Goal: Task Accomplishment & Management: Complete application form

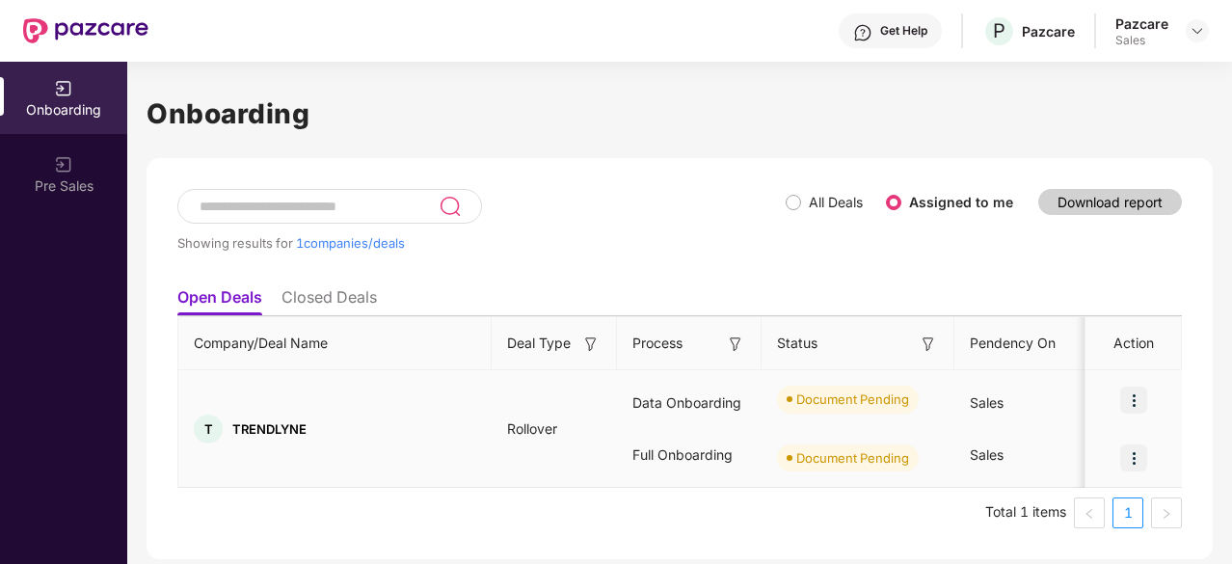
click at [1138, 390] on img at bounding box center [1133, 399] width 27 height 27
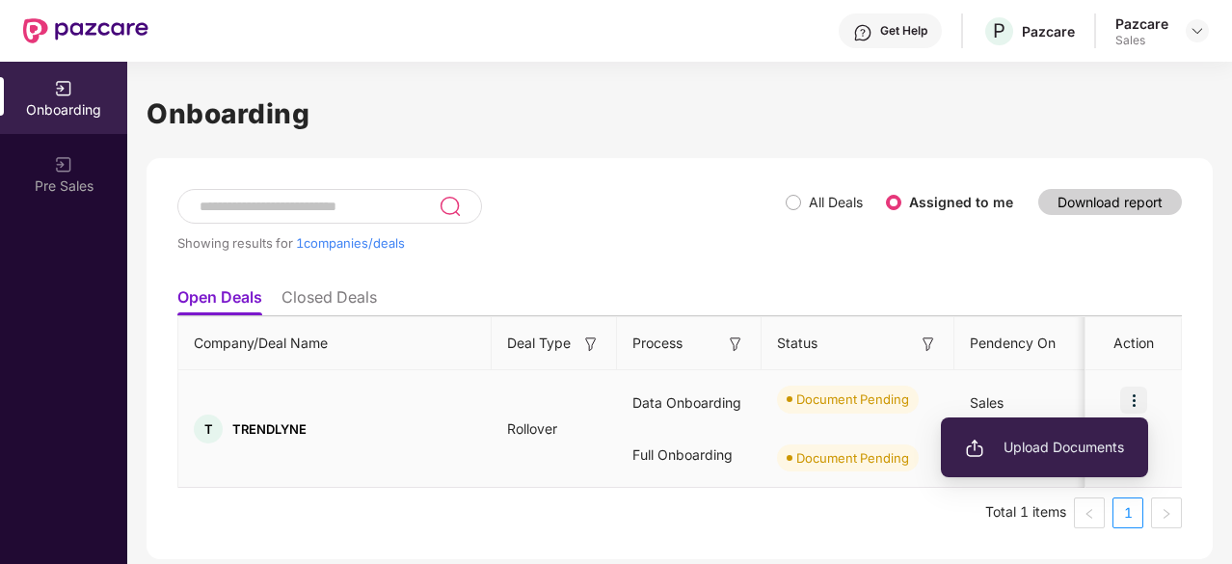
click at [1041, 462] on li "Upload Documents" at bounding box center [1044, 447] width 207 height 40
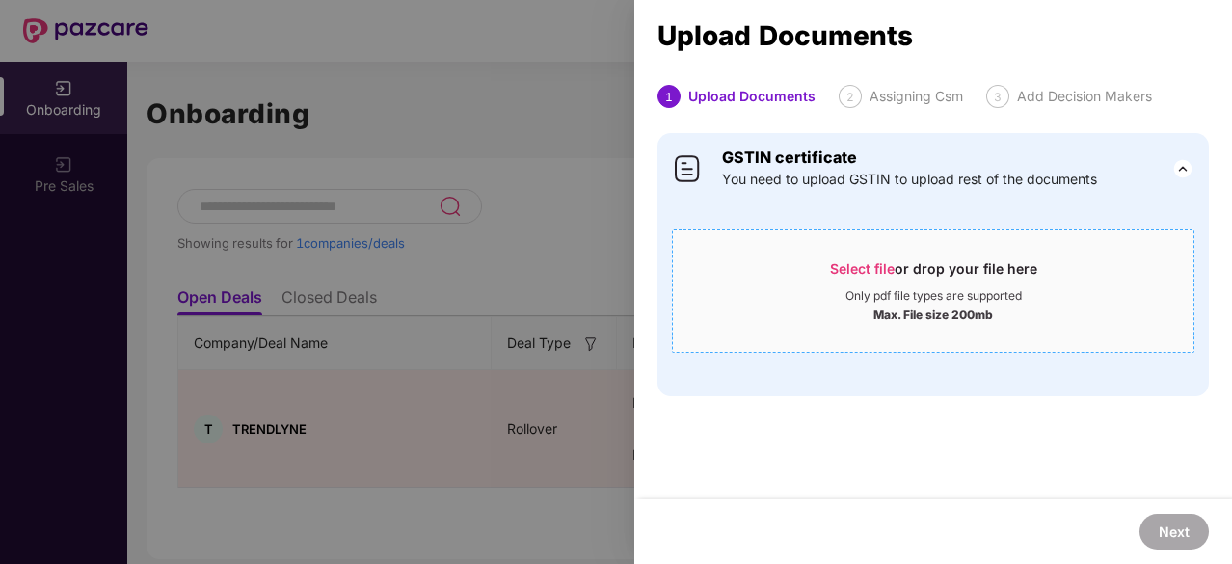
click at [838, 273] on span "Select file" at bounding box center [862, 268] width 65 height 16
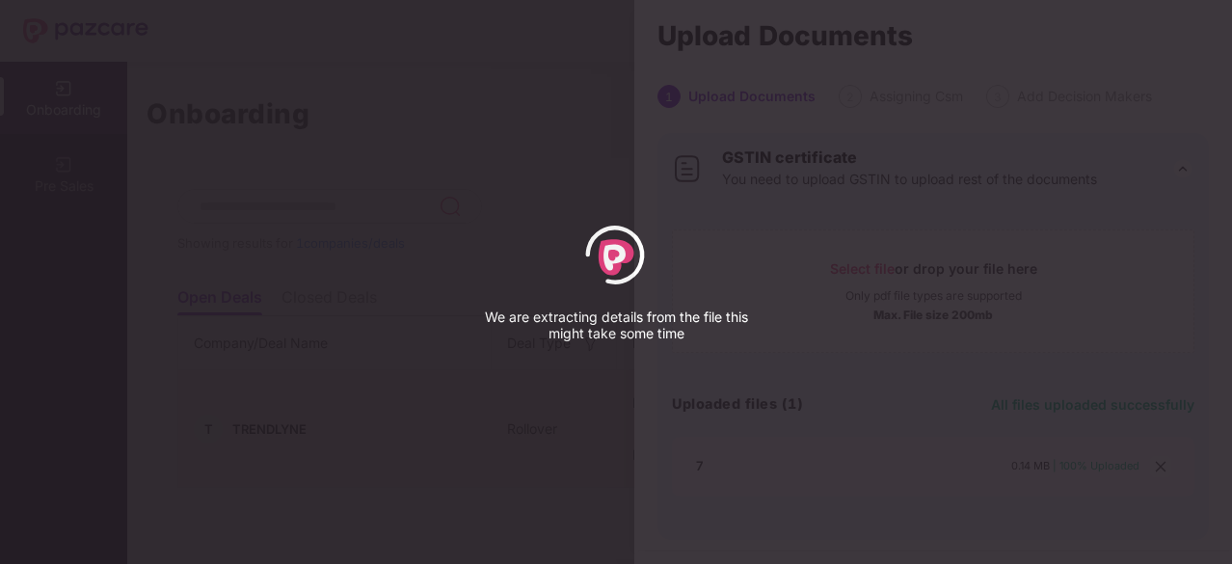
select select "*****"
select select "******"
select select "**********"
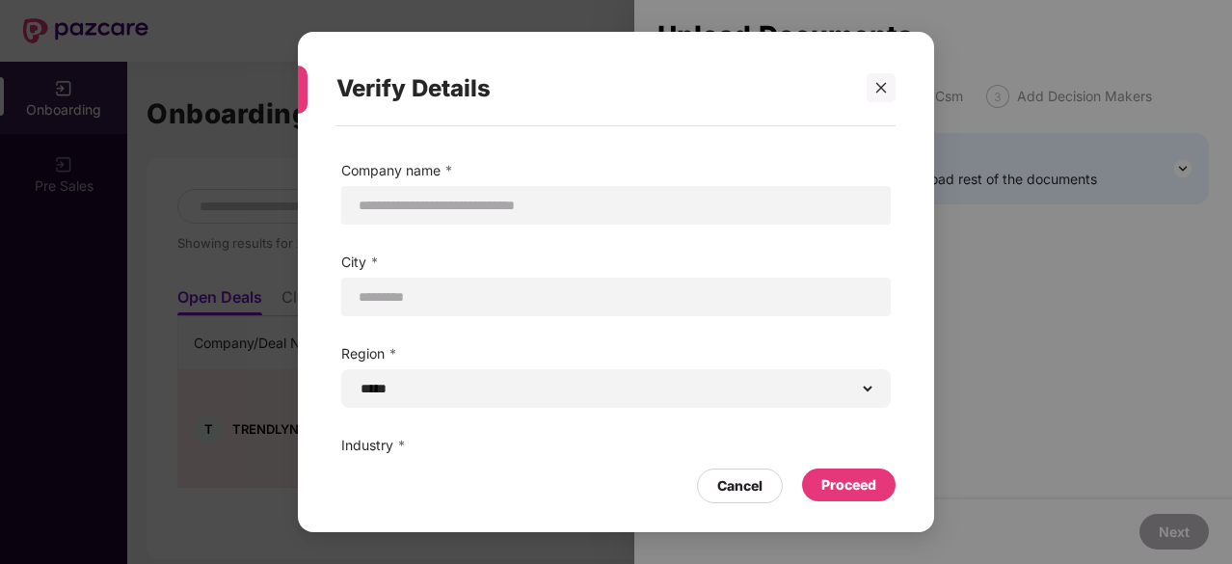
click at [845, 489] on div "Proceed" at bounding box center [848, 484] width 55 height 21
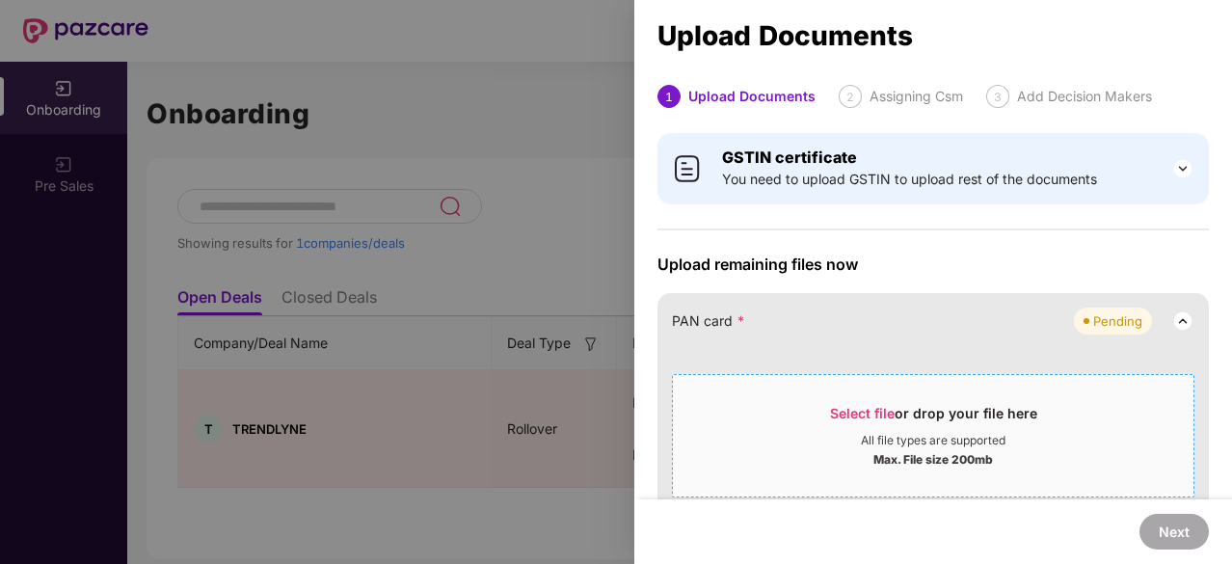
click at [883, 401] on span "Select file or drop your file here All file types are supported Max. File size …" at bounding box center [933, 435] width 520 height 93
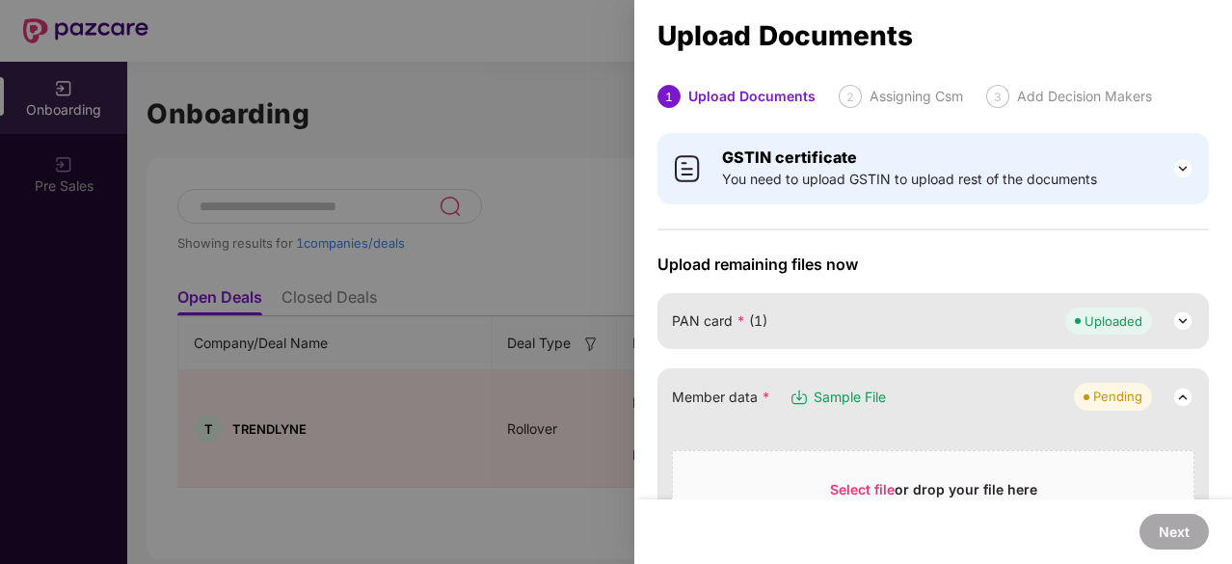
scroll to position [122, 0]
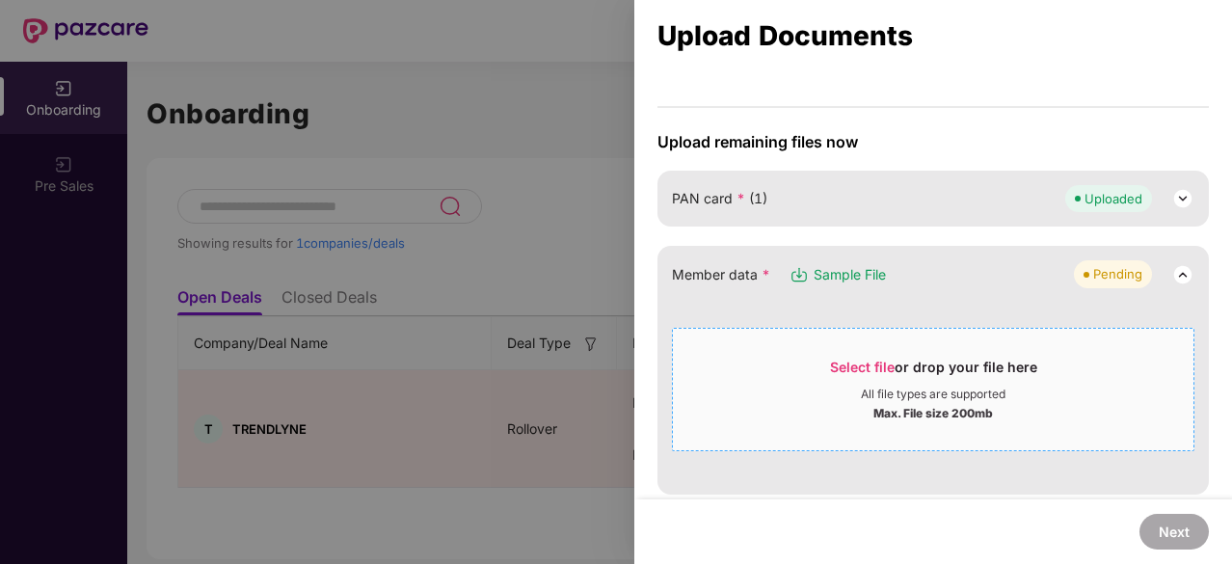
click at [847, 365] on span "Select file" at bounding box center [862, 366] width 65 height 16
click at [813, 407] on div "Max. File size 200mb" at bounding box center [933, 411] width 520 height 19
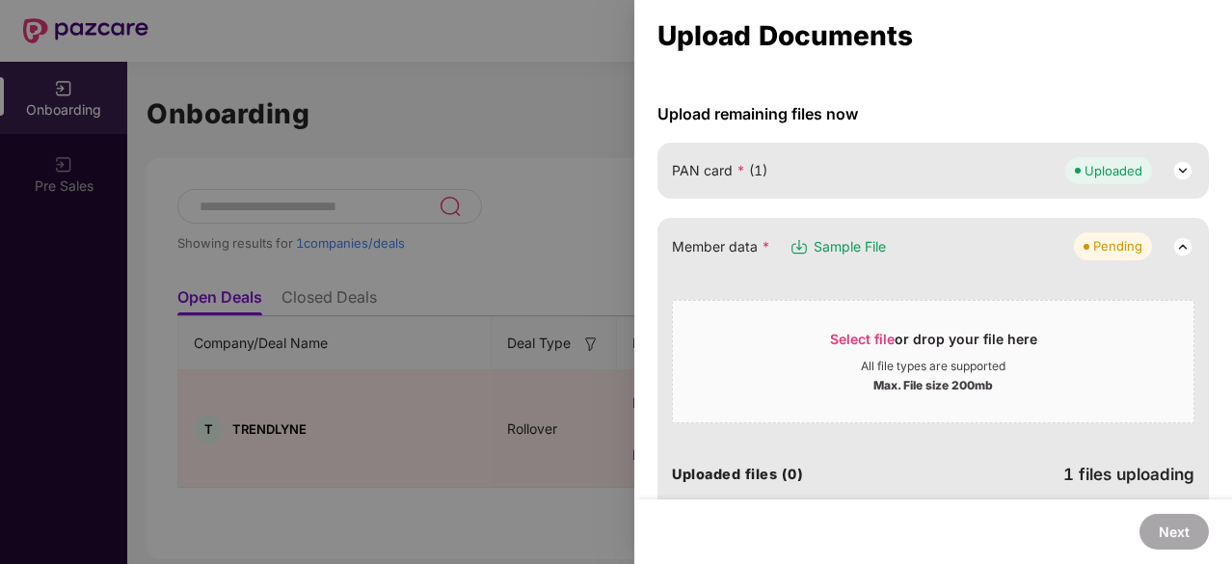
scroll to position [146, 0]
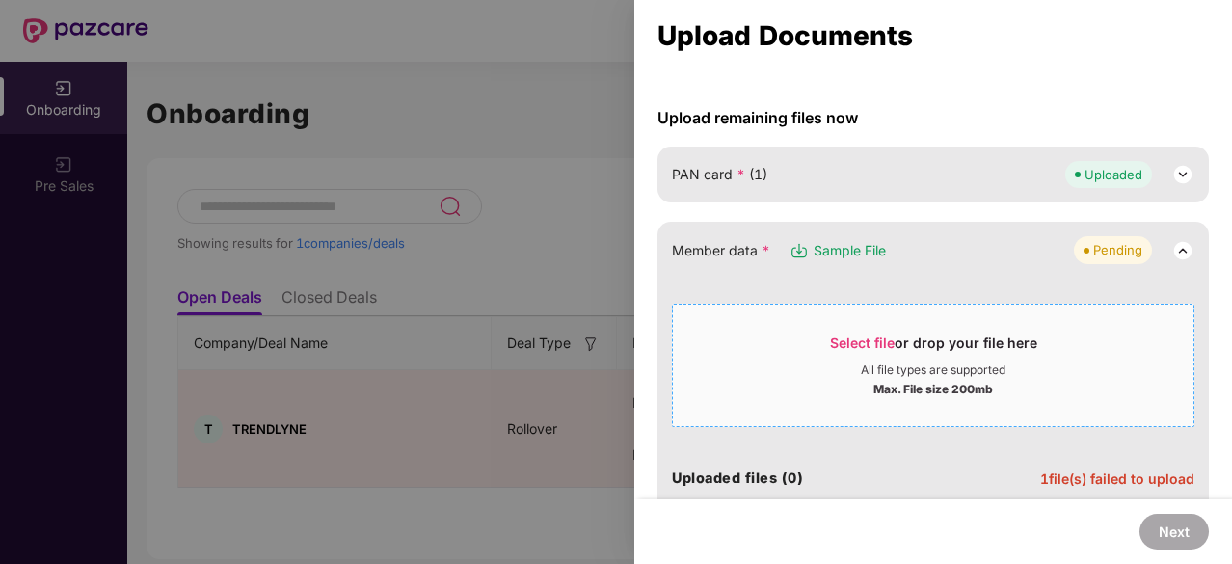
click at [904, 321] on span "Select file or drop your file here All file types are supported Max. File size …" at bounding box center [933, 365] width 520 height 93
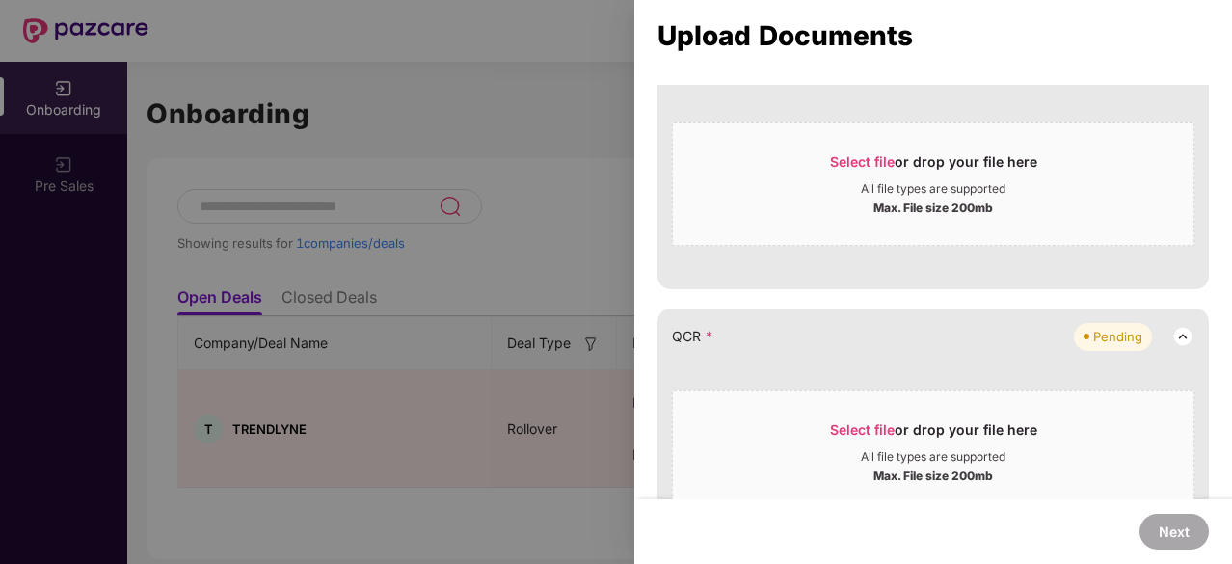
scroll to position [177, 0]
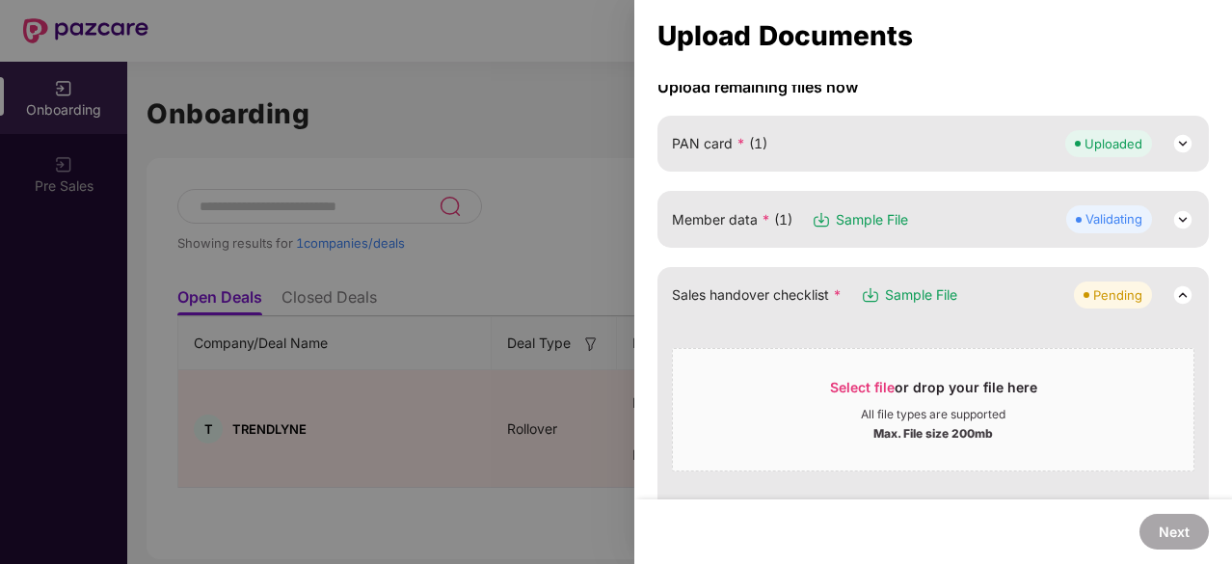
click at [1171, 218] on img at bounding box center [1182, 219] width 23 height 23
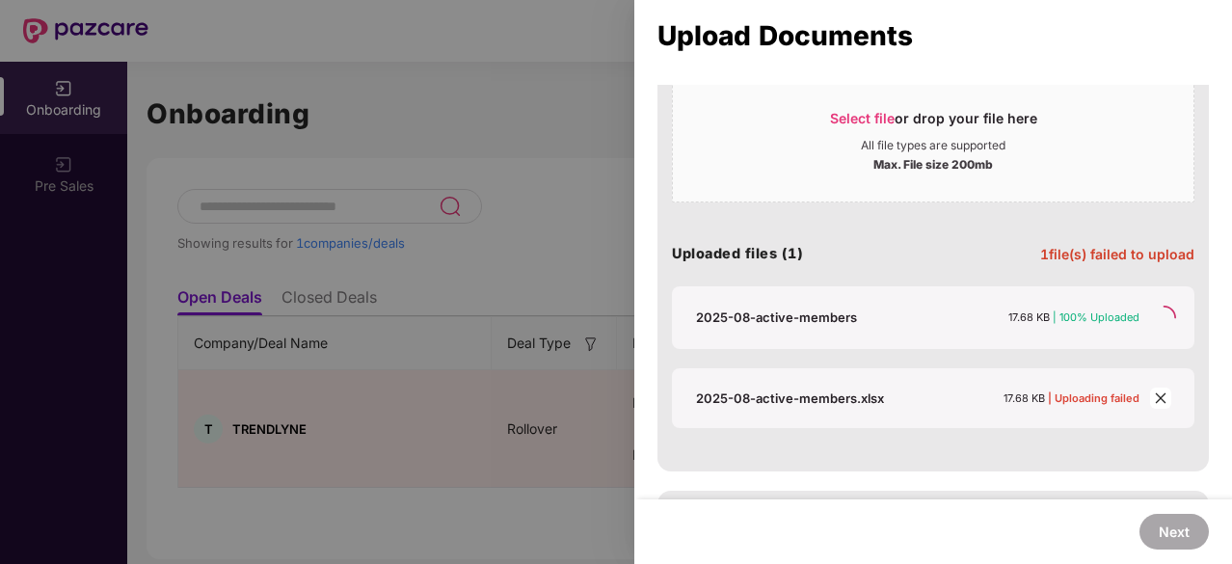
scroll to position [374, 0]
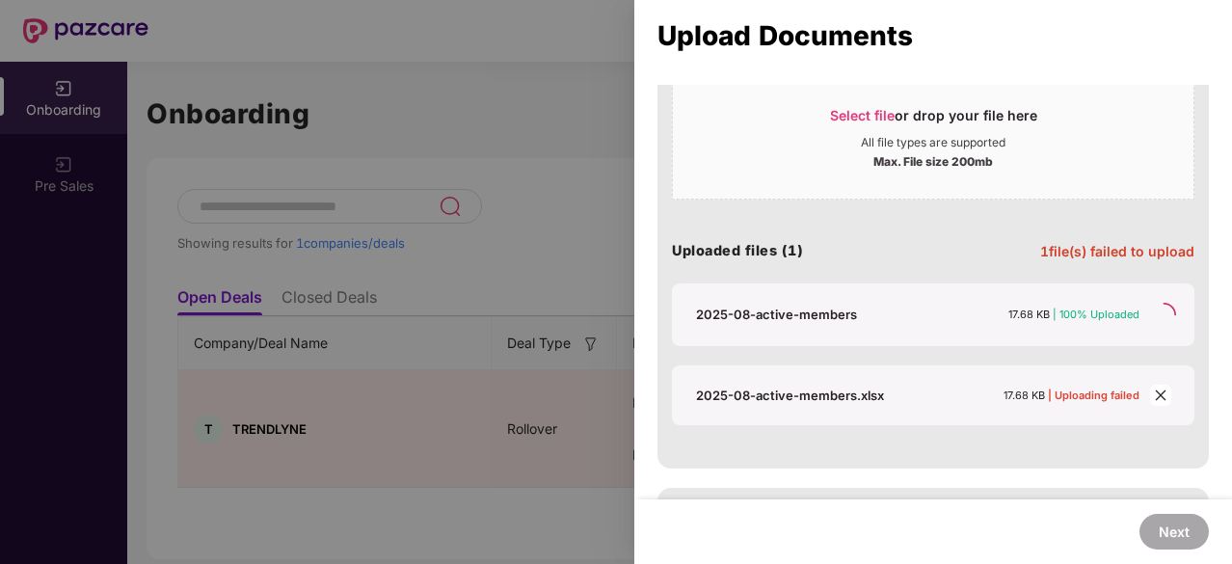
click at [1160, 389] on icon "close" at bounding box center [1160, 394] width 11 height 11
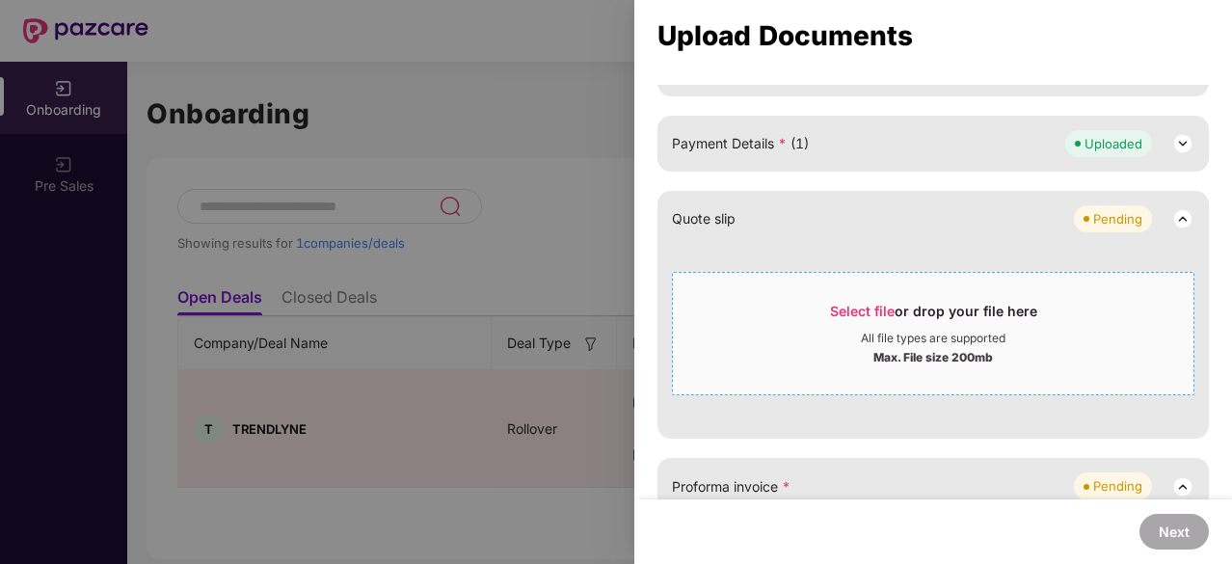
scroll to position [910, 0]
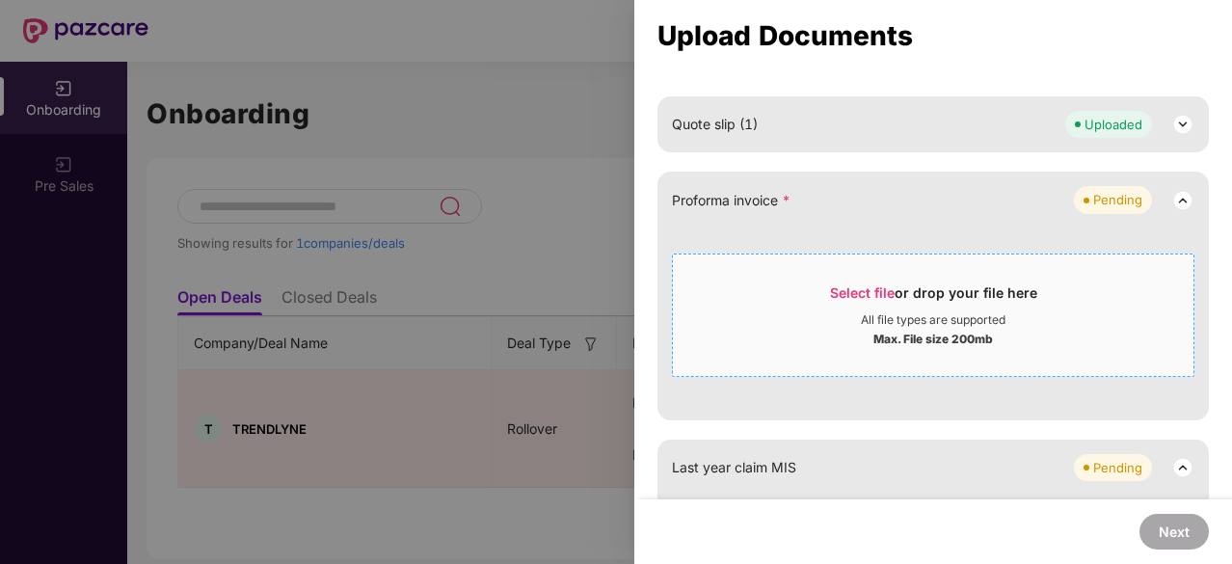
click at [889, 332] on div "Max. File size 200mb" at bounding box center [932, 337] width 119 height 19
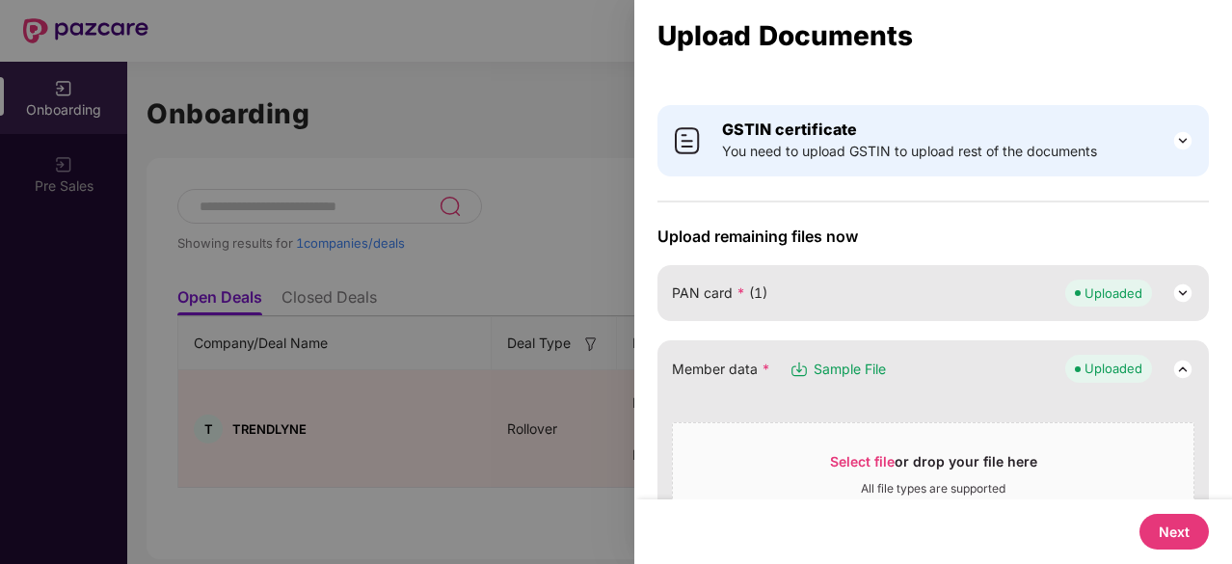
scroll to position [284, 0]
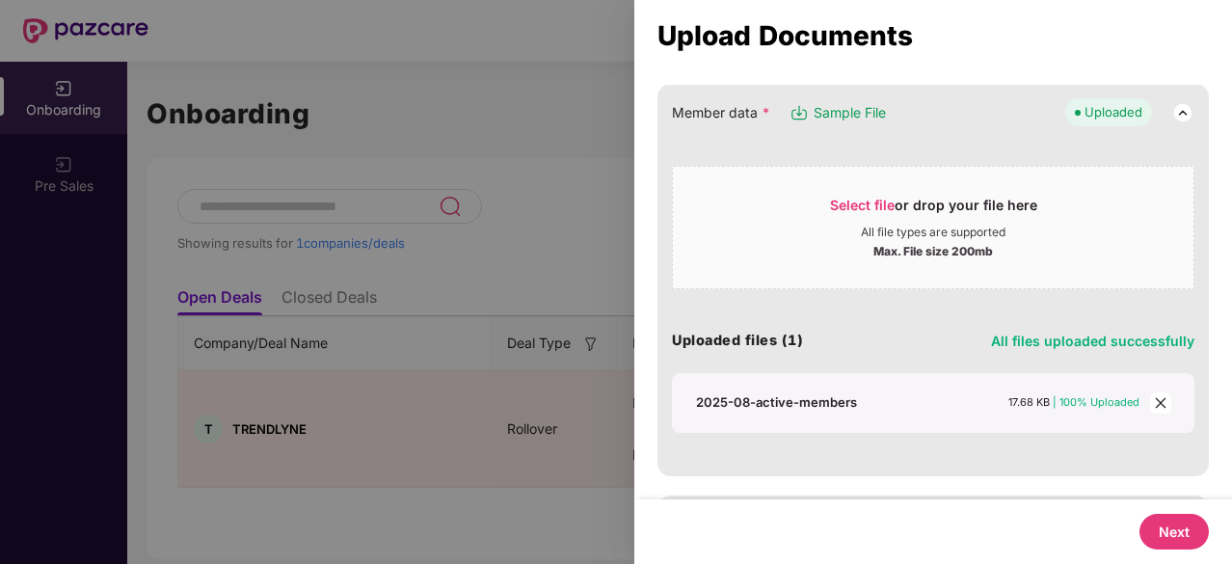
click at [1174, 536] on button "Next" at bounding box center [1173, 532] width 69 height 36
select select "**********"
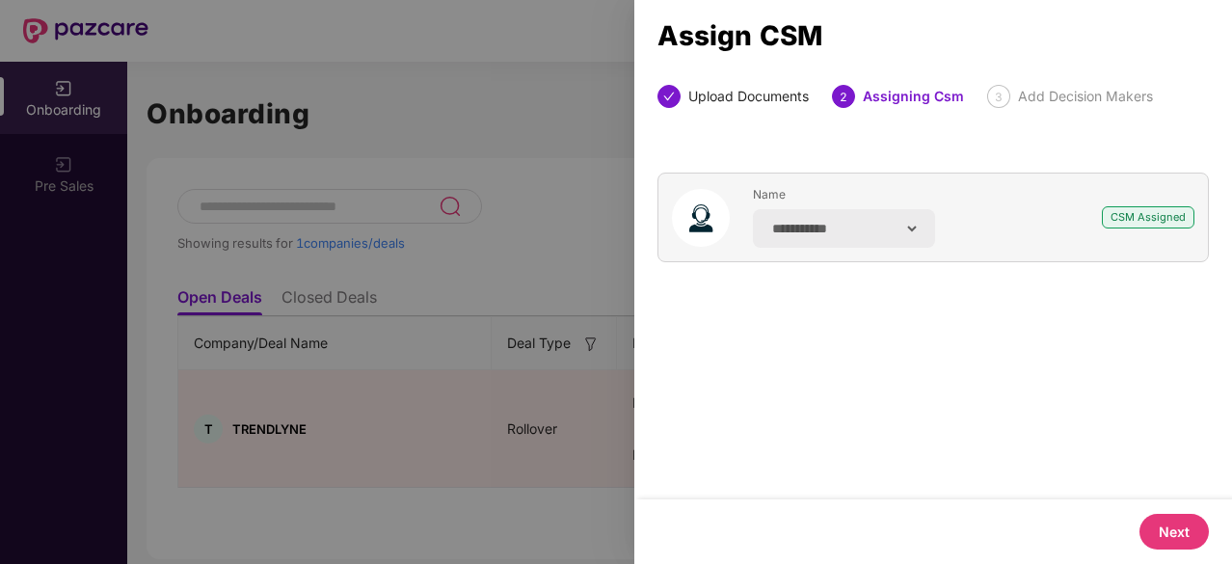
scroll to position [0, 0]
click at [1158, 533] on button "Next" at bounding box center [1173, 532] width 69 height 36
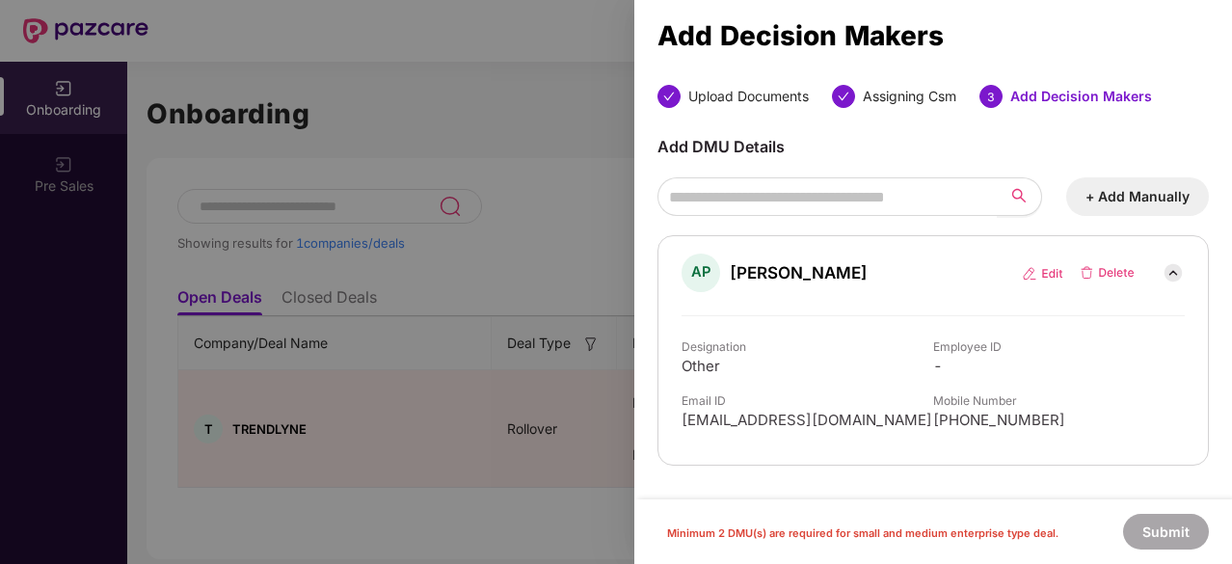
click at [1135, 189] on button "+ Add Manually" at bounding box center [1137, 196] width 143 height 39
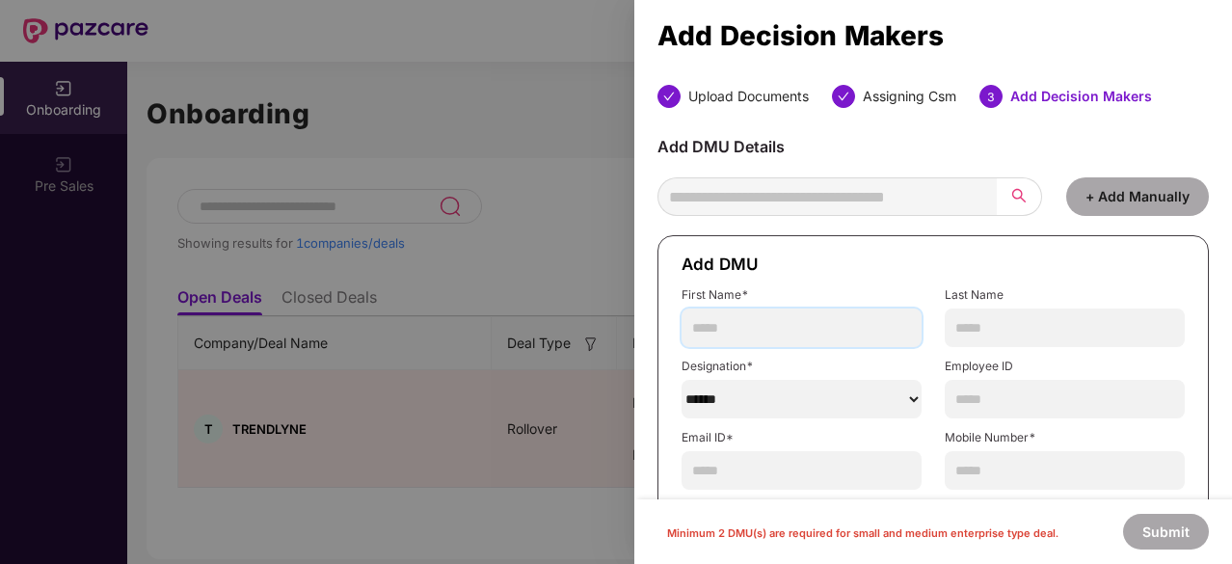
click at [792, 334] on input "text" at bounding box center [801, 327] width 240 height 39
type input "******"
click at [1022, 330] on input "text" at bounding box center [1064, 327] width 240 height 39
type input "********"
click at [776, 410] on select "******" at bounding box center [801, 399] width 240 height 39
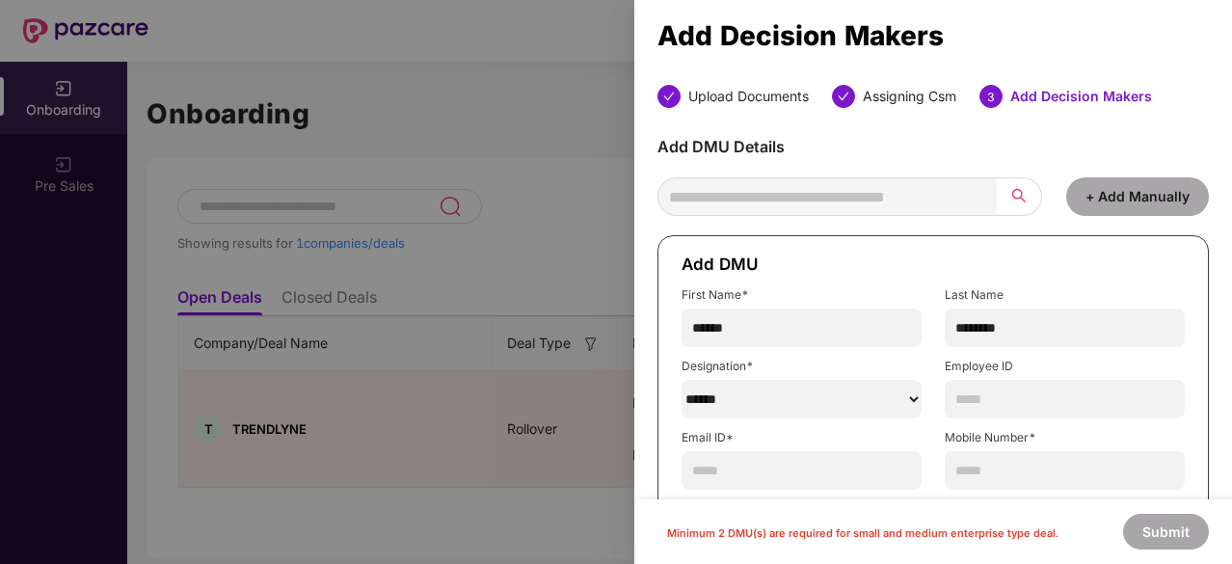
select select "*****"
click at [681, 380] on select "******" at bounding box center [801, 399] width 240 height 39
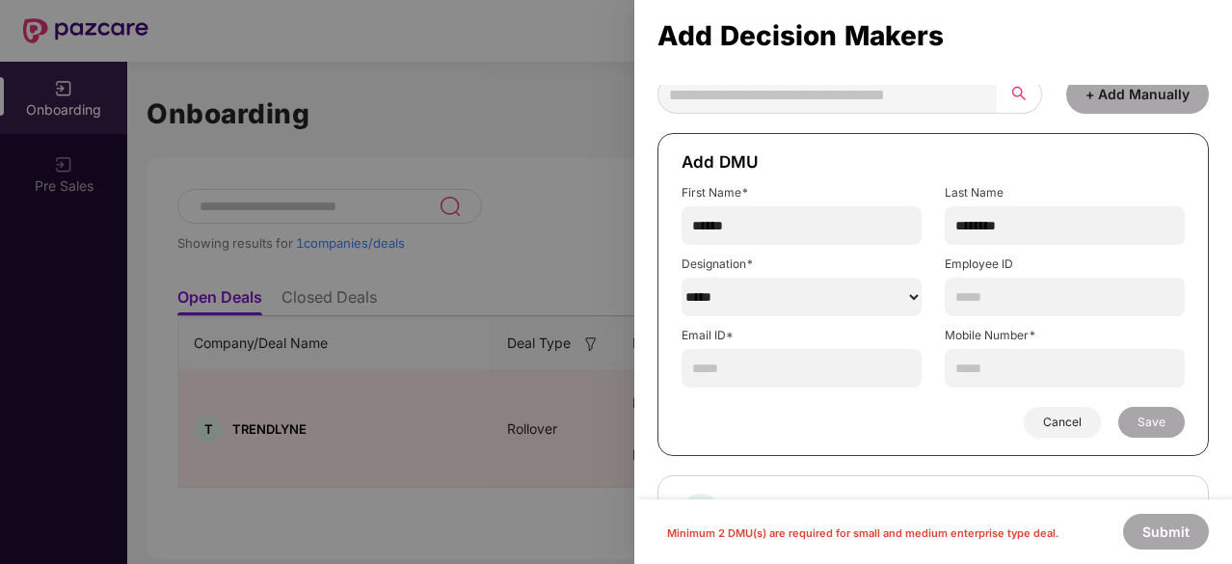
scroll to position [103, 0]
click at [811, 368] on input "text" at bounding box center [801, 367] width 240 height 39
type input "**********"
click at [1041, 363] on input "text" at bounding box center [1064, 367] width 240 height 39
type input "**********"
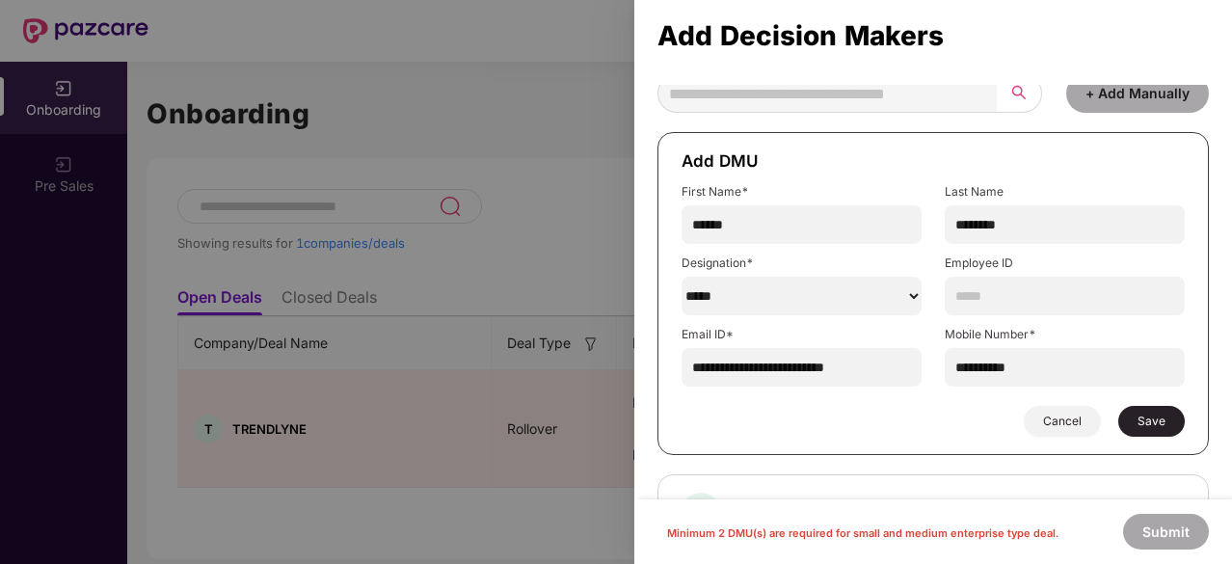
click at [1151, 413] on span "Save" at bounding box center [1151, 420] width 28 height 15
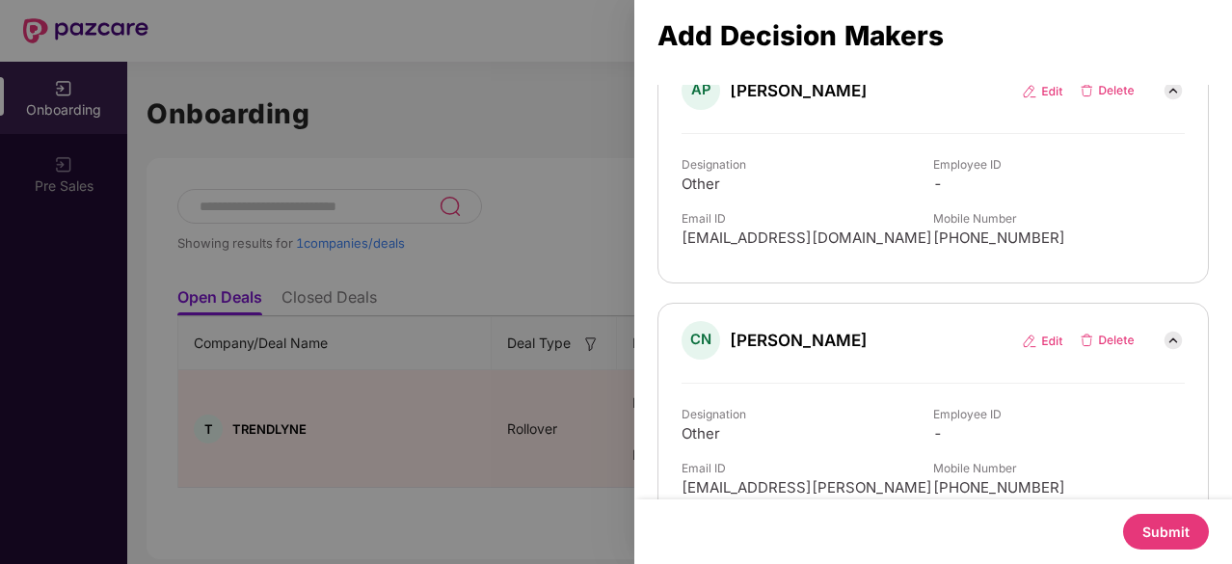
scroll to position [225, 0]
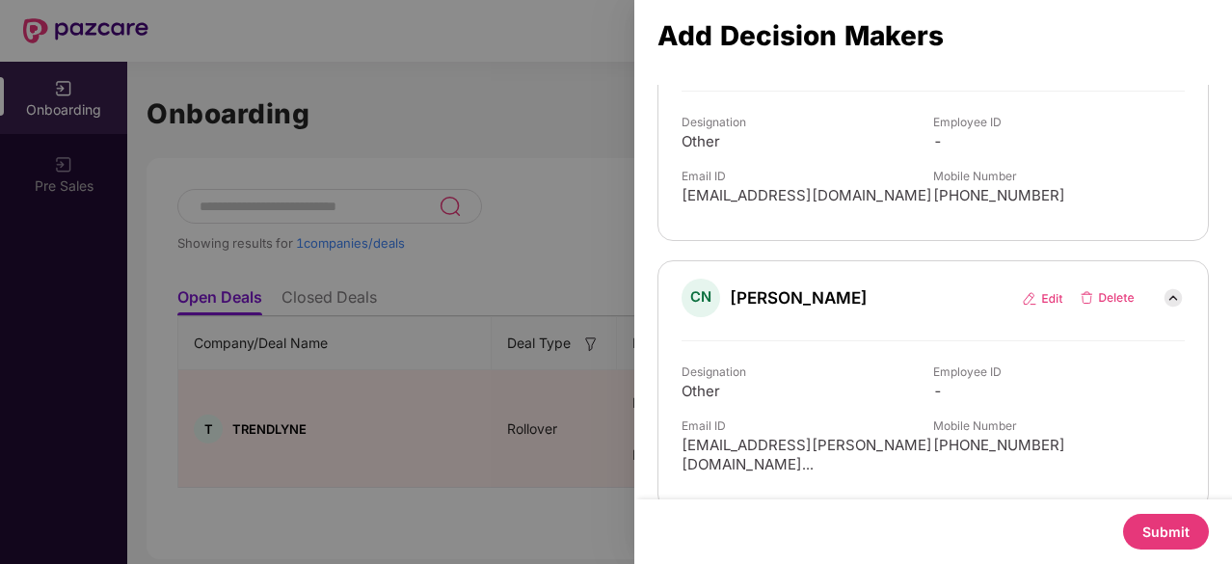
click at [1139, 533] on button "Submit" at bounding box center [1166, 532] width 86 height 36
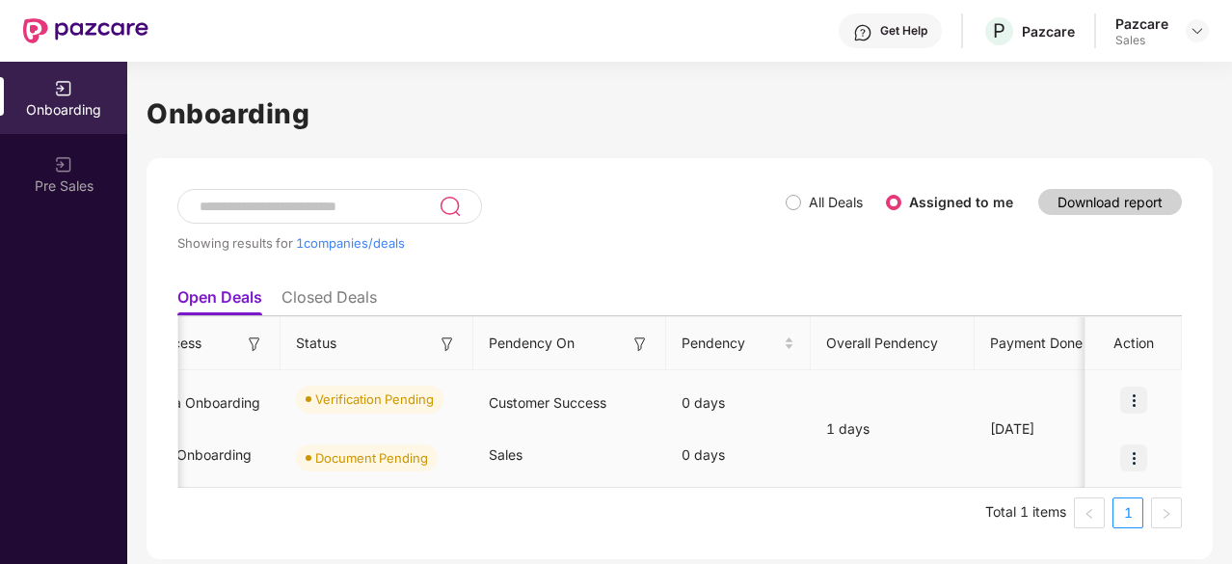
scroll to position [0, 158]
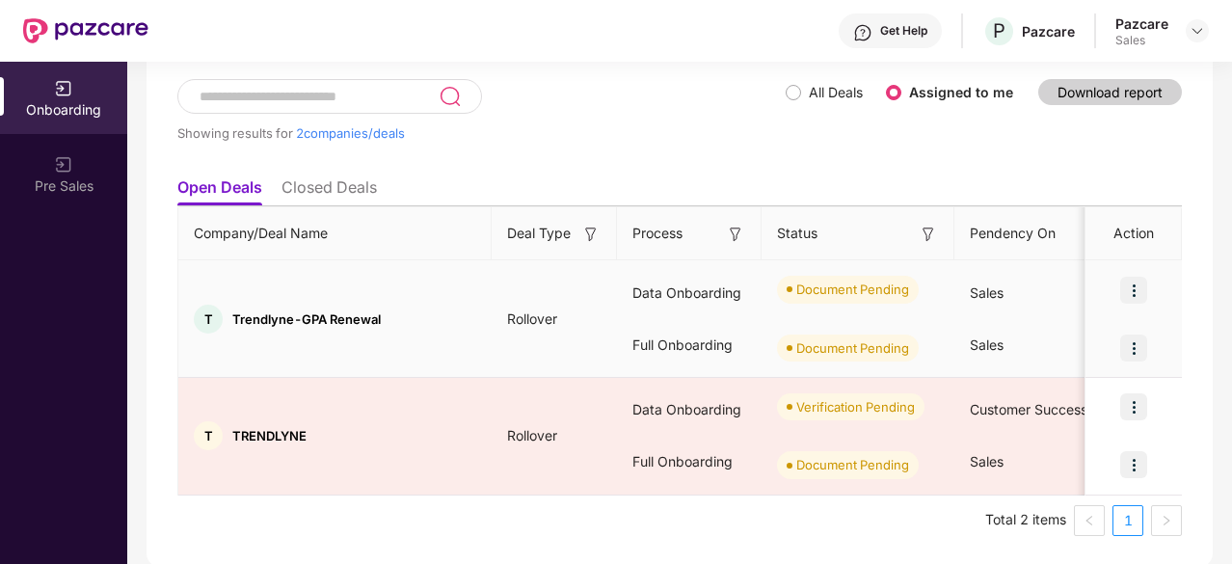
click at [1131, 291] on img at bounding box center [1133, 290] width 27 height 27
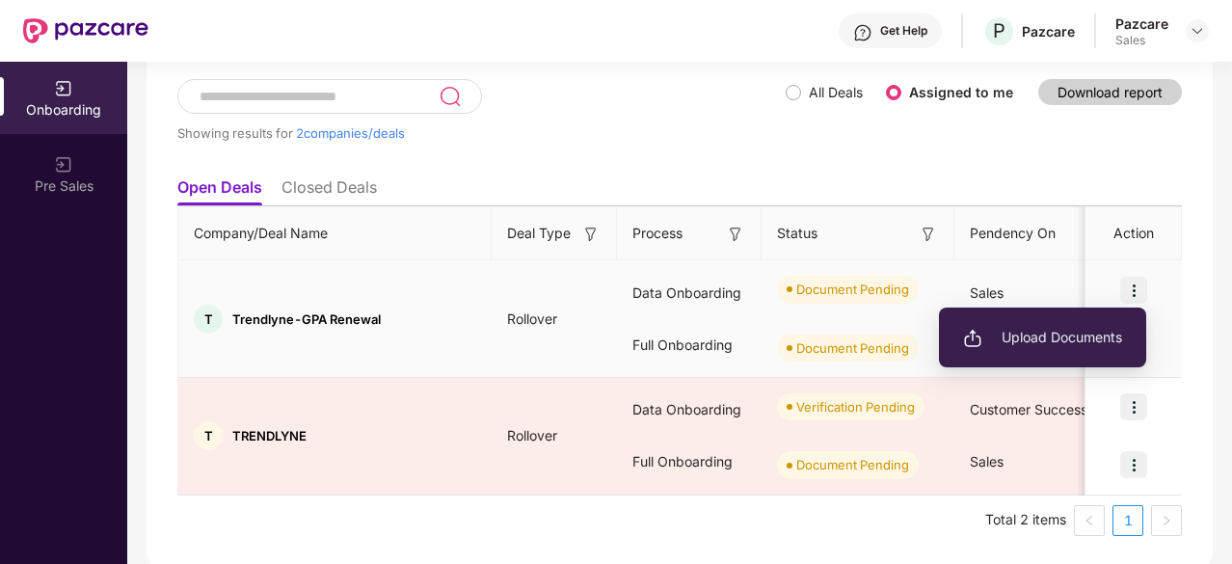
click at [1047, 351] on li "Upload Documents" at bounding box center [1042, 337] width 207 height 40
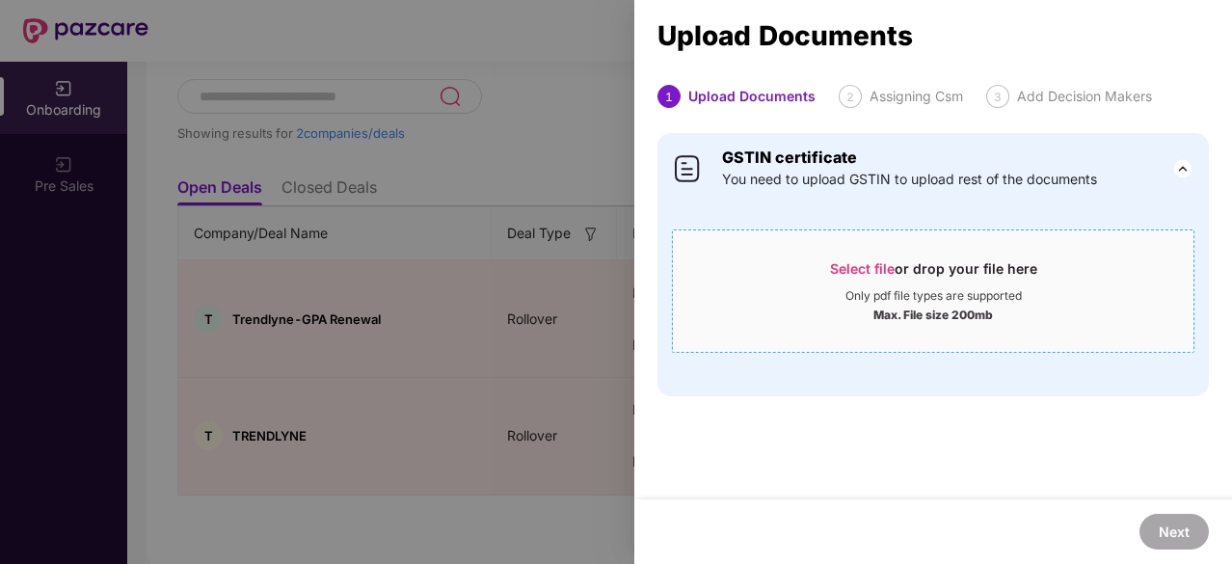
click at [939, 313] on div "Max. File size 200mb" at bounding box center [932, 313] width 119 height 19
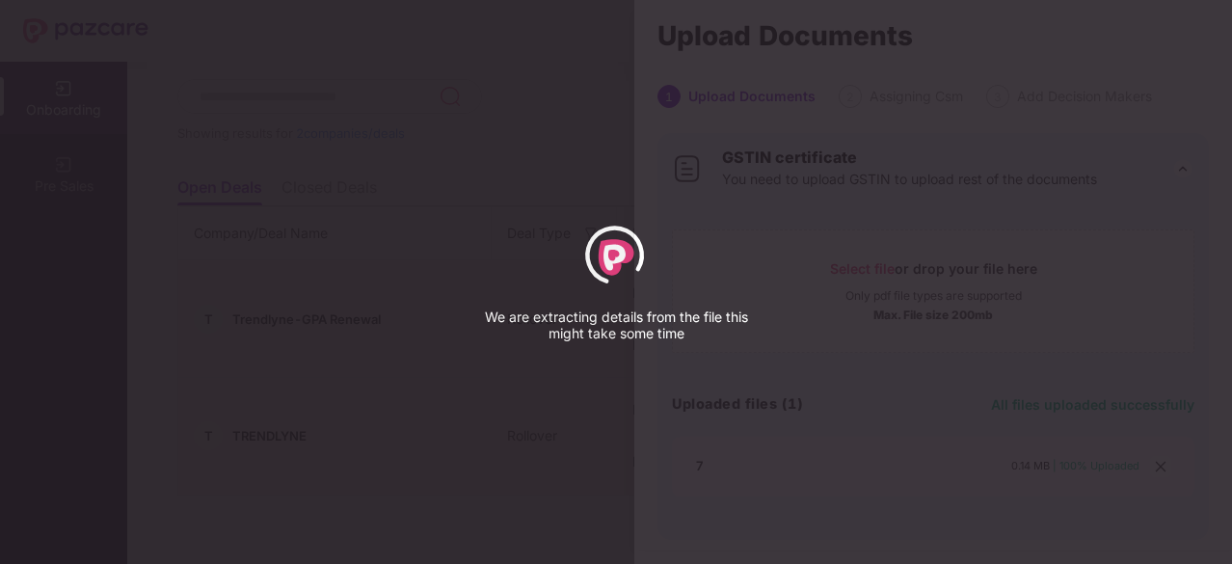
select select "*****"
select select "******"
select select "**********"
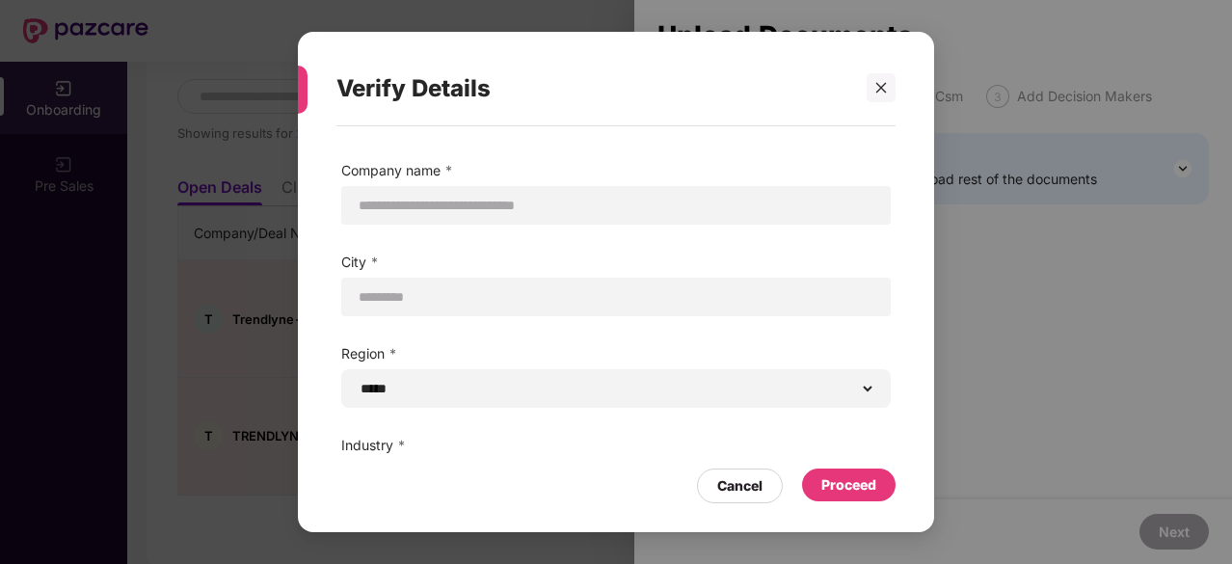
scroll to position [137, 0]
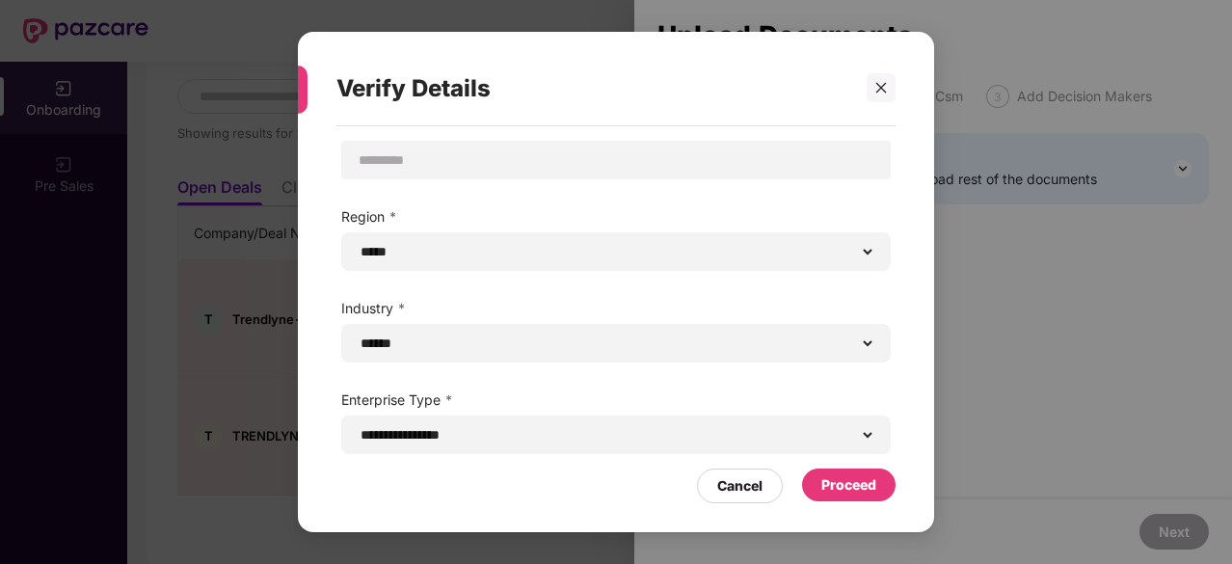
click at [832, 487] on div "Proceed" at bounding box center [848, 484] width 55 height 21
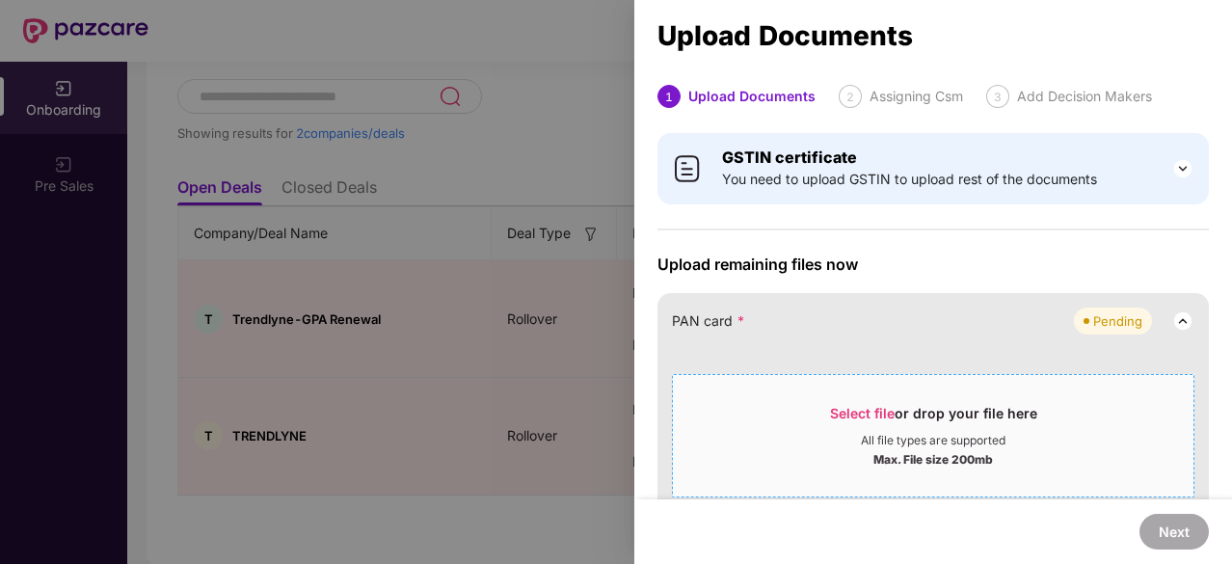
click at [856, 411] on span "Select file" at bounding box center [862, 413] width 65 height 16
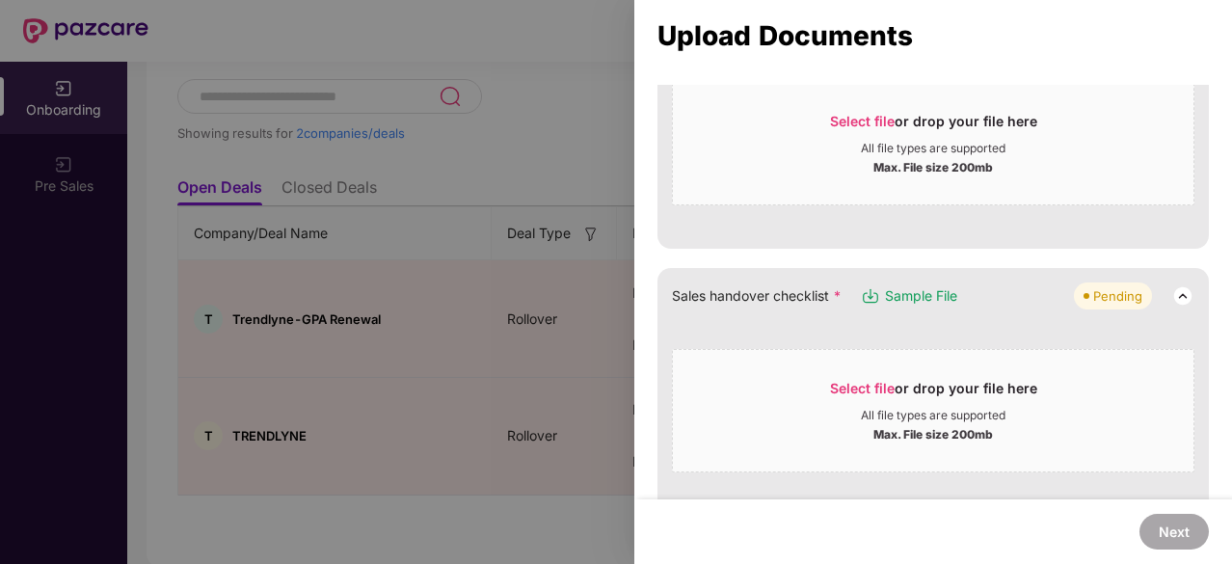
scroll to position [143, 0]
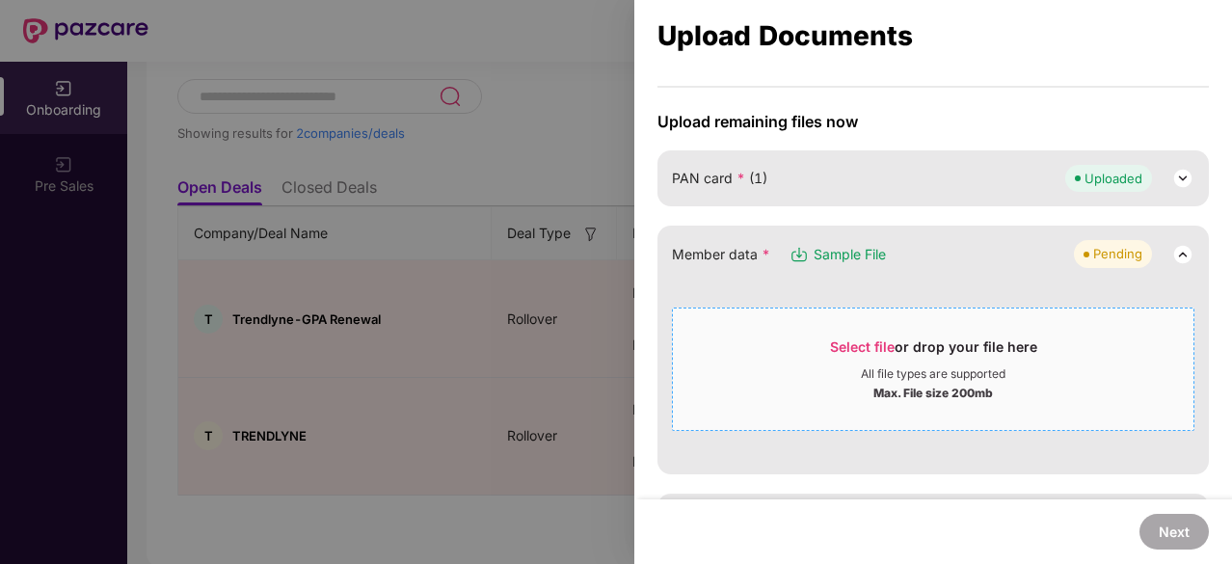
click at [873, 378] on div "All file types are supported" at bounding box center [933, 373] width 145 height 15
click at [863, 357] on div "Select file or drop your file here" at bounding box center [933, 351] width 207 height 29
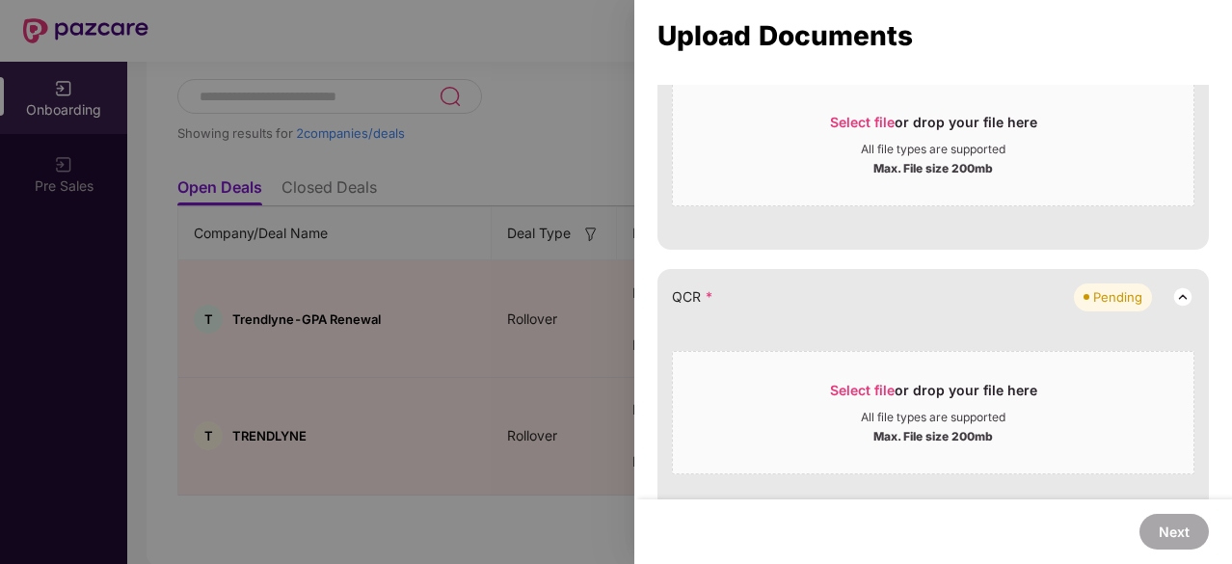
scroll to position [330, 0]
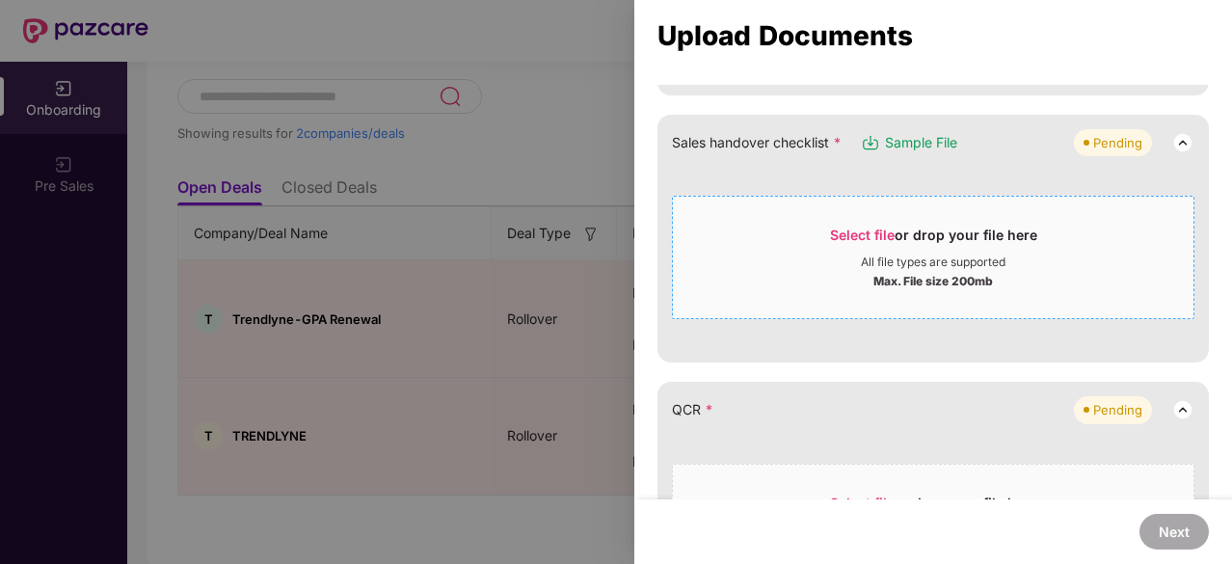
click at [848, 285] on div "Max. File size 200mb" at bounding box center [933, 279] width 520 height 19
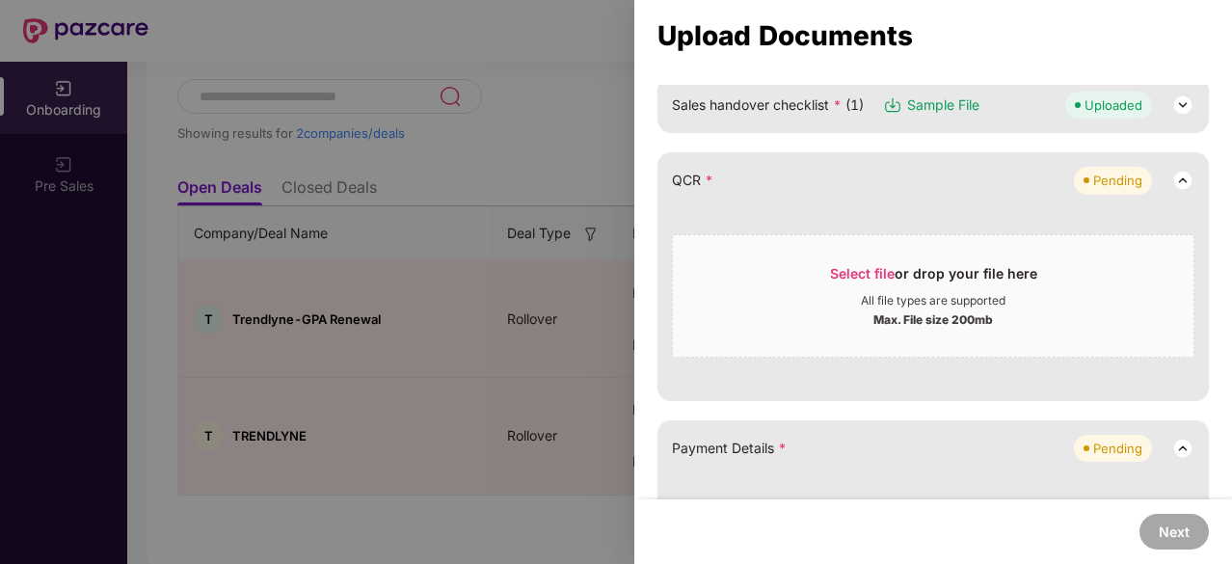
scroll to position [364, 0]
click at [799, 301] on div "All file types are supported" at bounding box center [933, 303] width 520 height 15
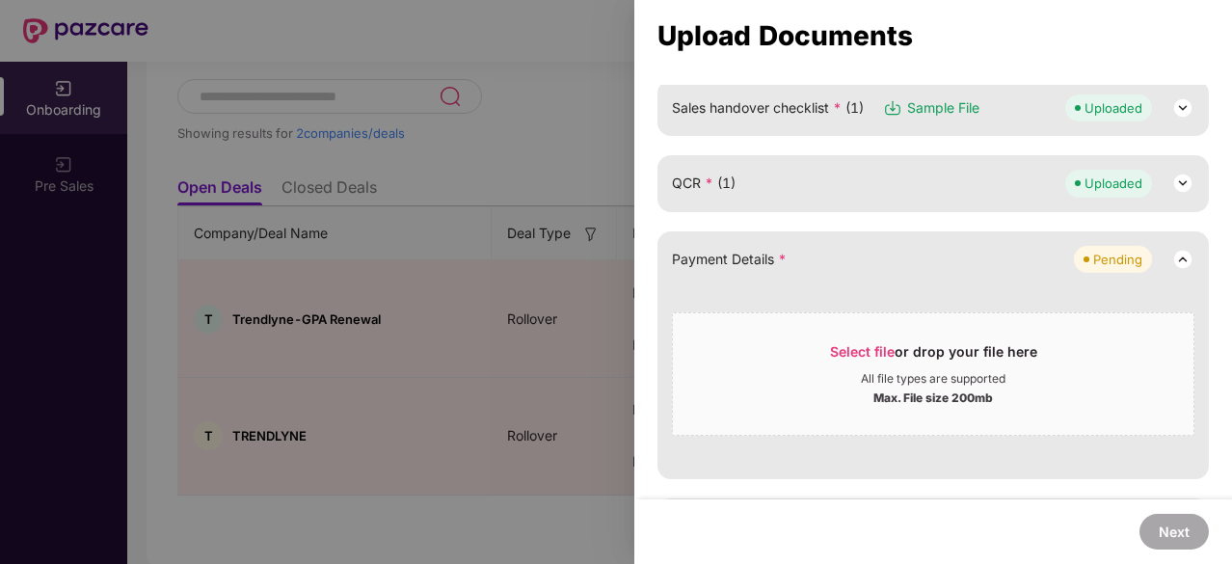
scroll to position [257, 0]
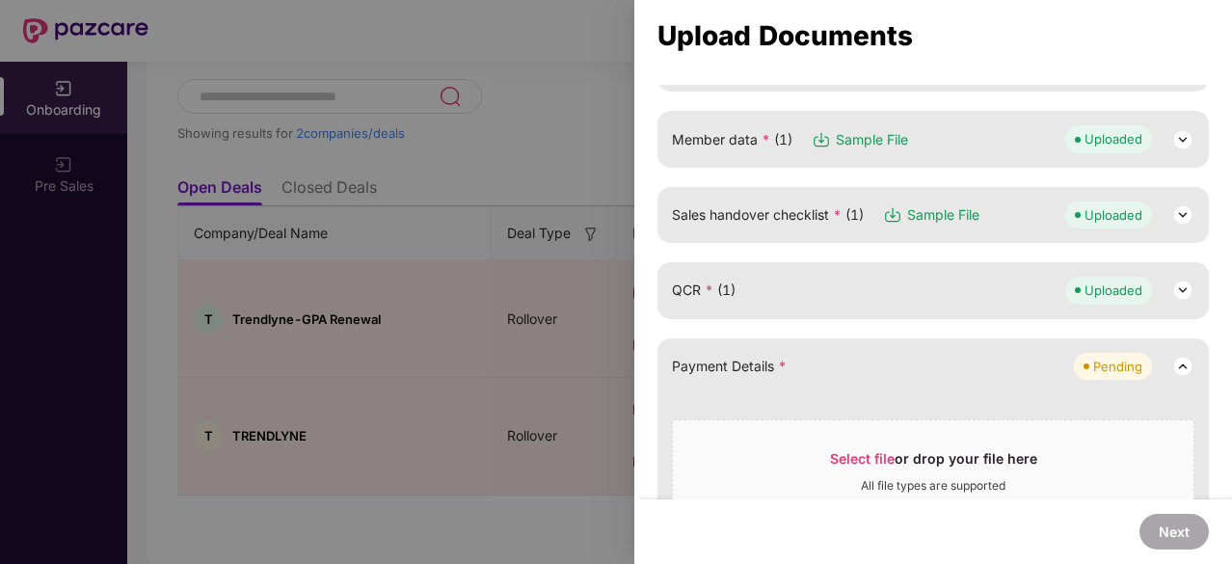
click at [1185, 211] on img at bounding box center [1182, 214] width 23 height 23
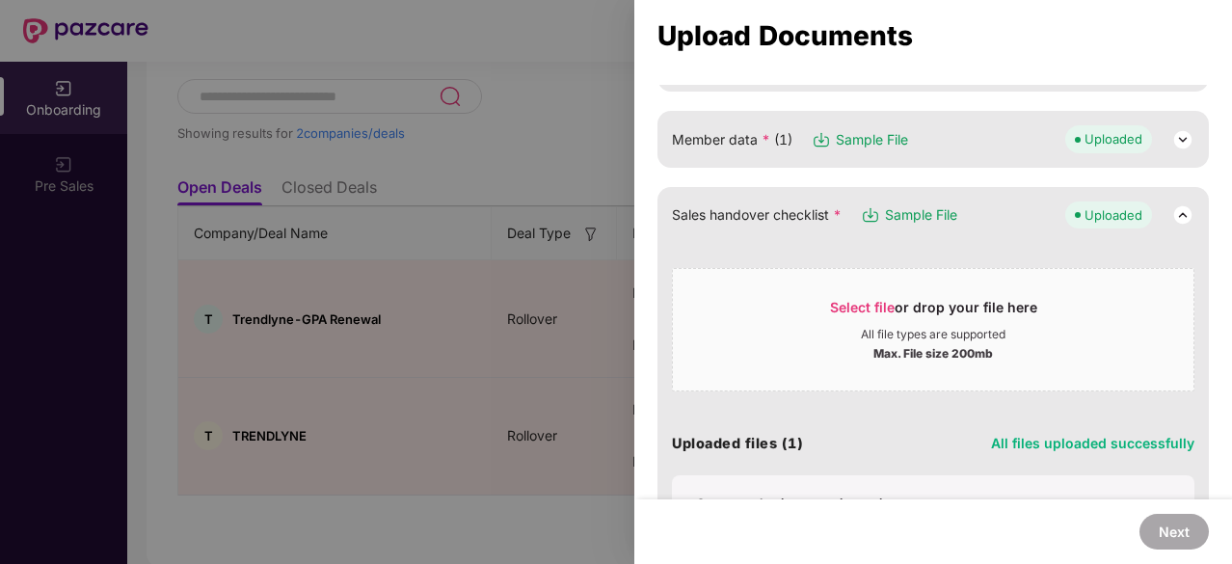
scroll to position [335, 0]
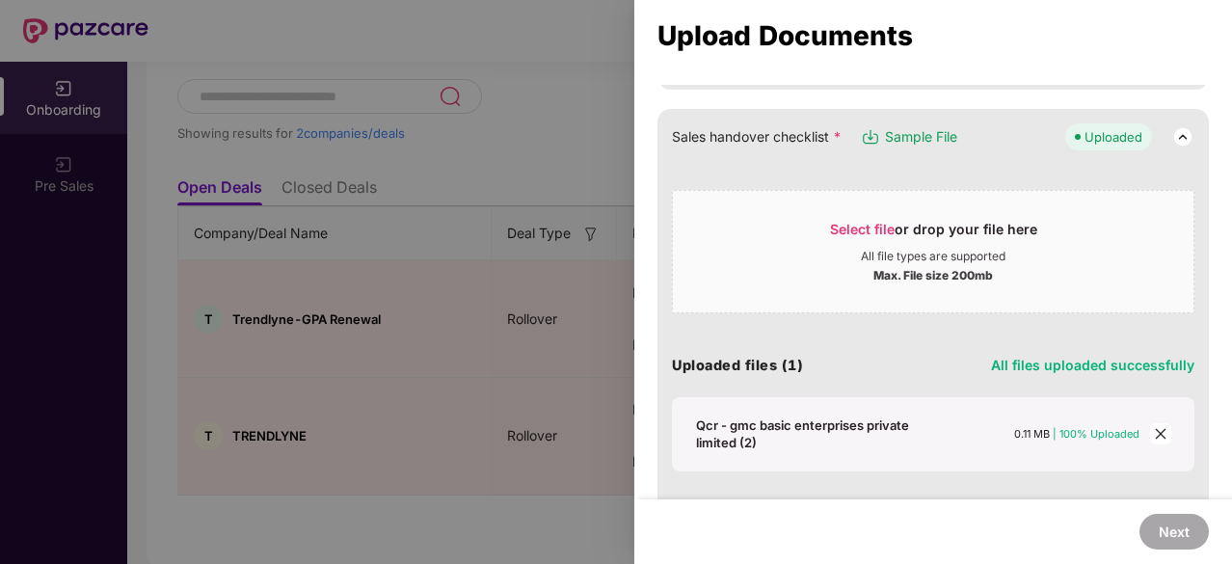
click at [1164, 433] on span "close" at bounding box center [1160, 433] width 21 height 21
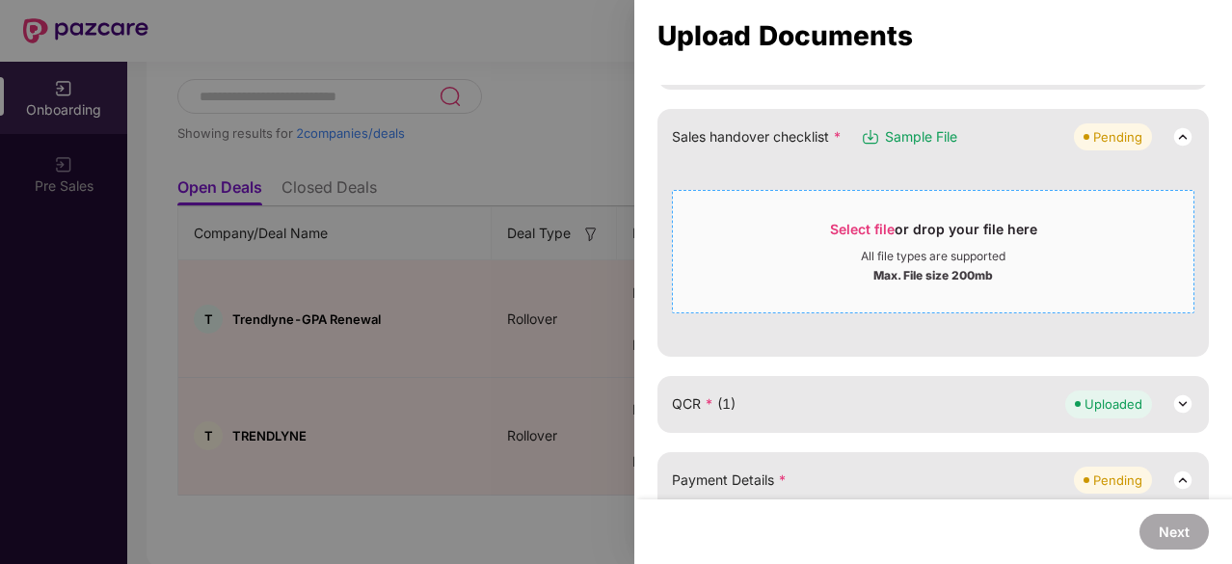
click at [880, 243] on div "Select file or drop your file here" at bounding box center [933, 234] width 207 height 29
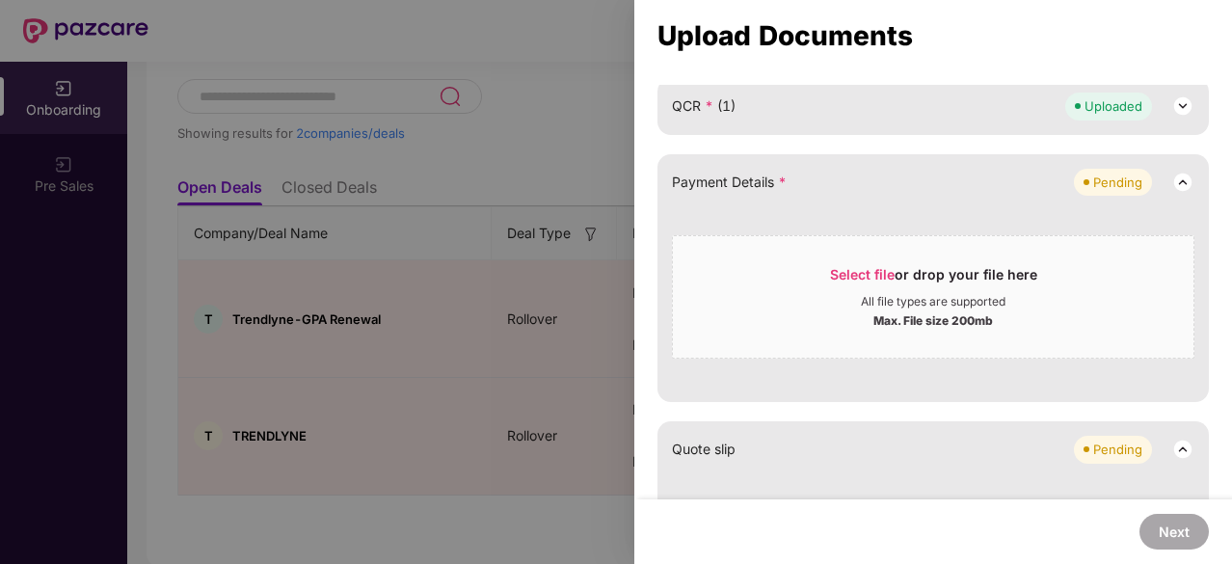
scroll to position [435, 0]
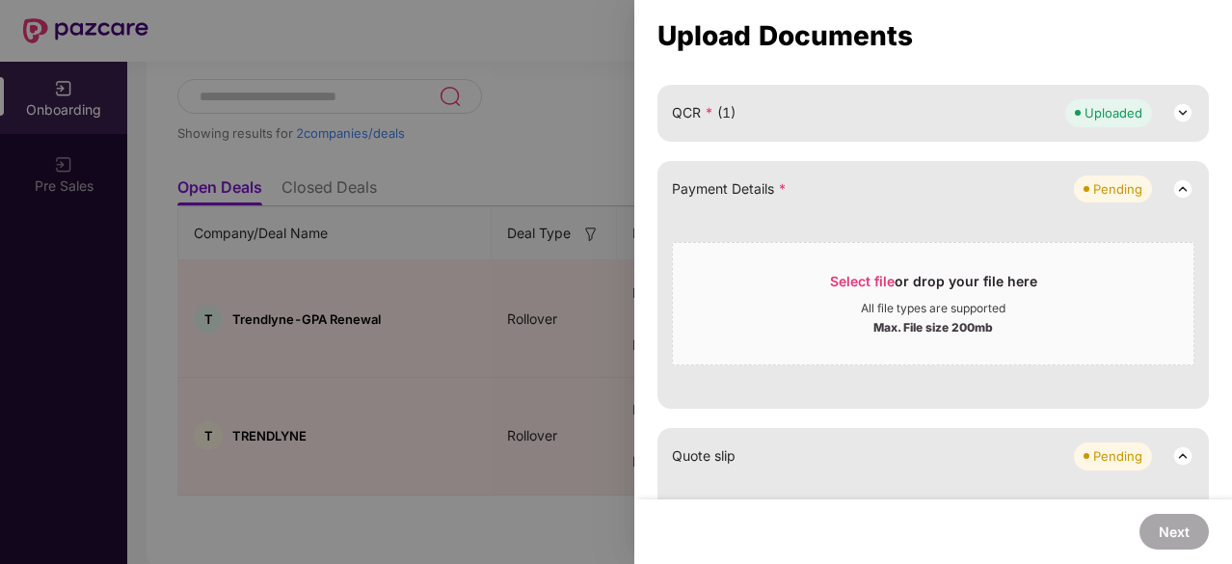
click at [850, 306] on div "All file types are supported" at bounding box center [933, 308] width 520 height 15
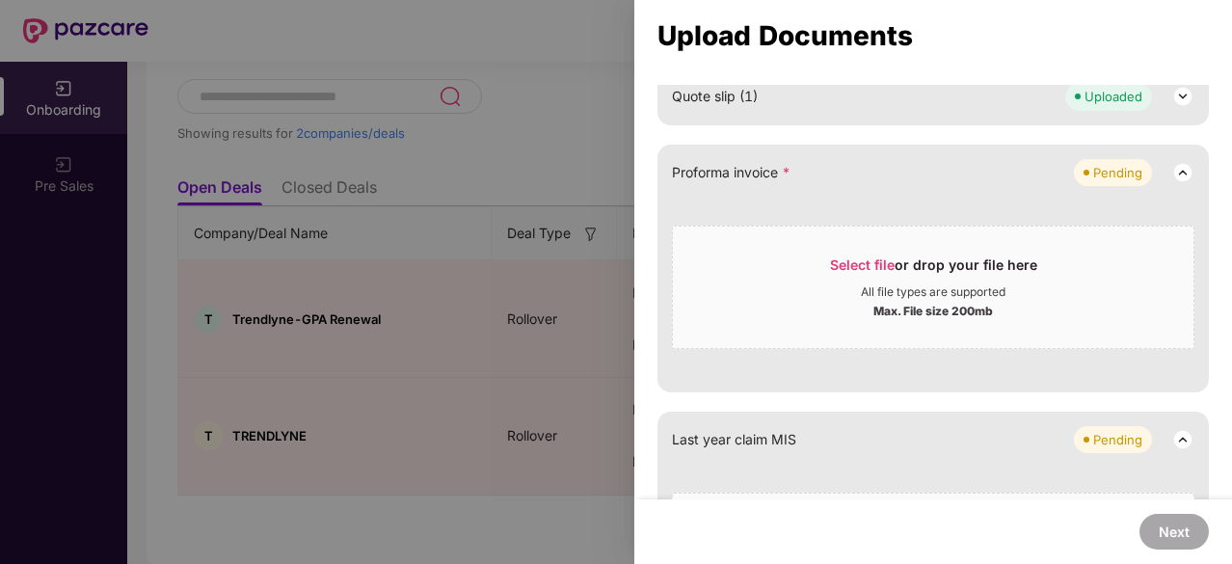
scroll to position [525, 0]
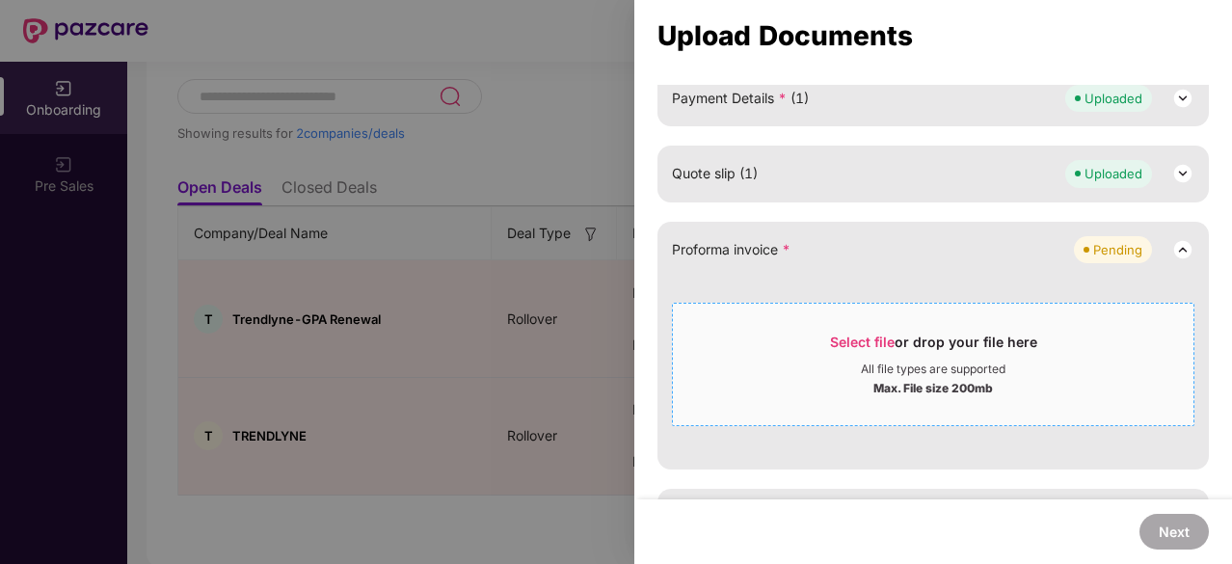
click at [868, 379] on div "Max. File size 200mb" at bounding box center [933, 386] width 520 height 19
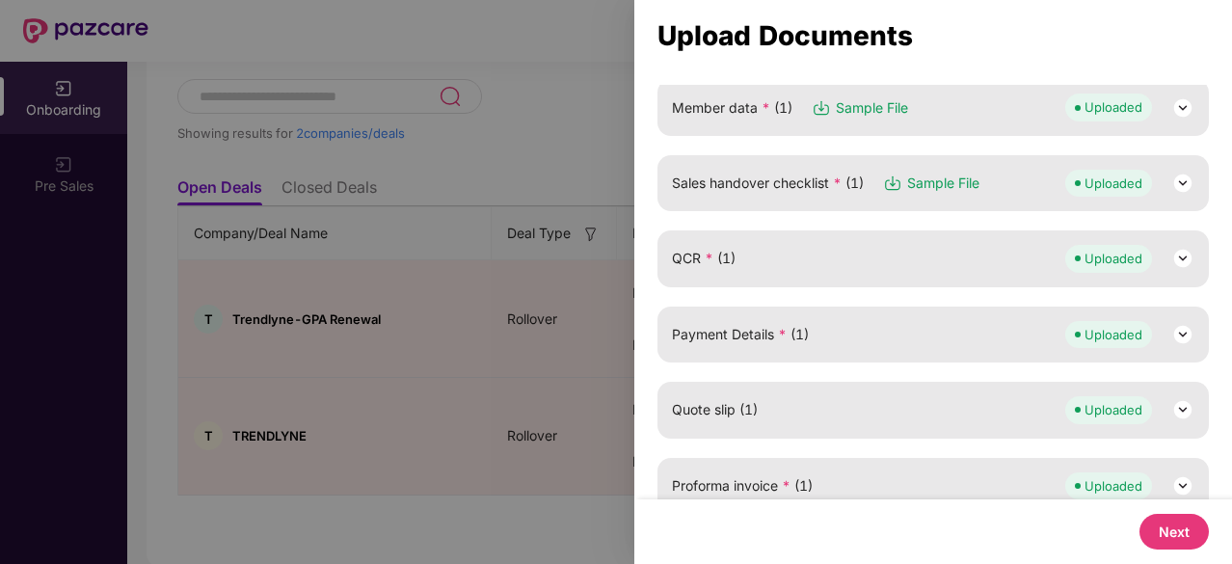
scroll to position [0, 0]
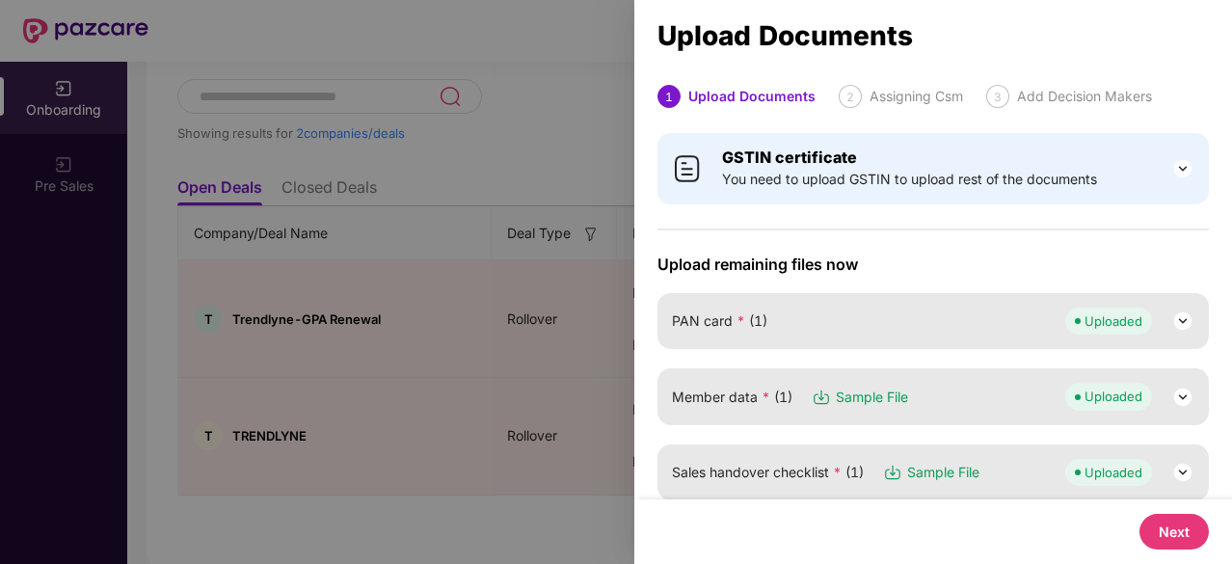
click at [1177, 533] on button "Next" at bounding box center [1173, 532] width 69 height 36
select select "**********"
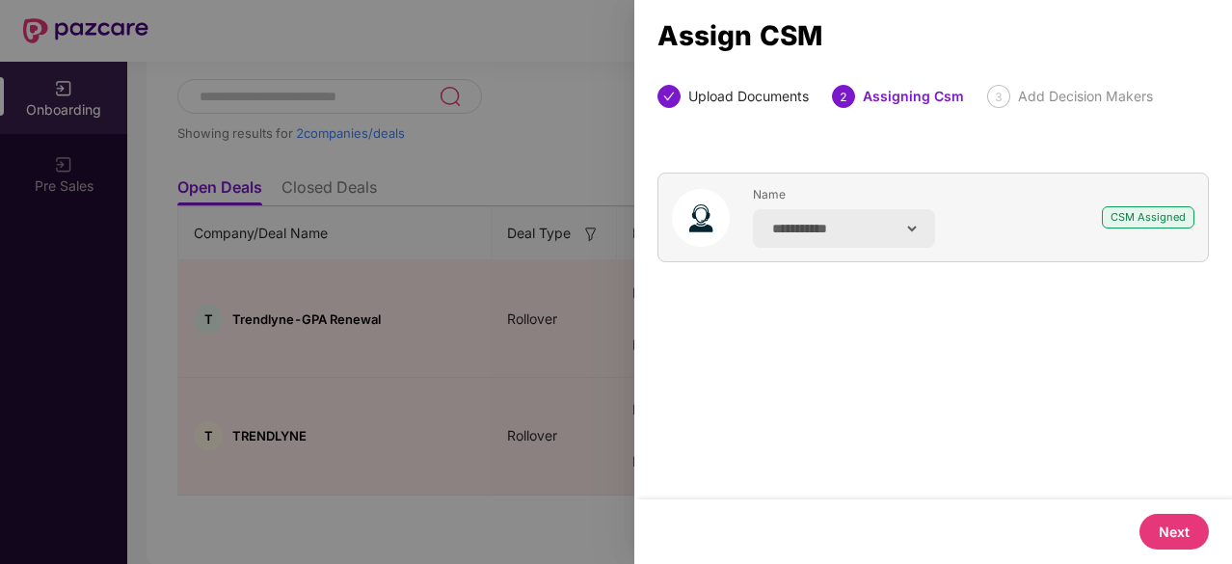
click at [1168, 529] on button "Next" at bounding box center [1173, 532] width 69 height 36
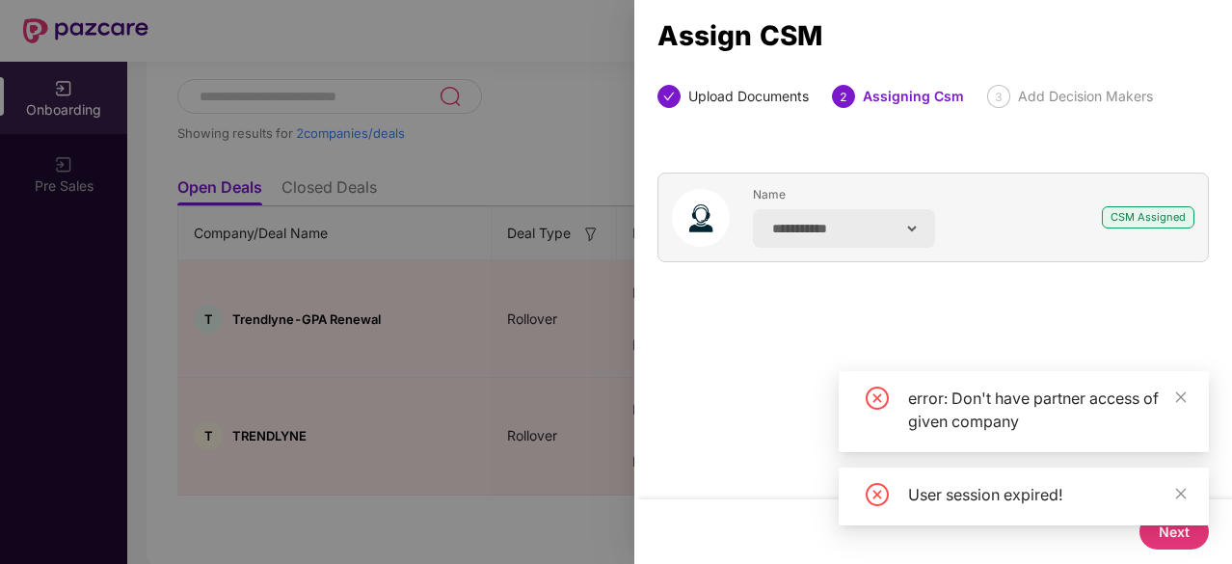
click at [1189, 396] on div "error: Don't have partner access of given company" at bounding box center [1023, 411] width 370 height 81
click at [1181, 396] on icon "close" at bounding box center [1181, 396] width 11 height 11
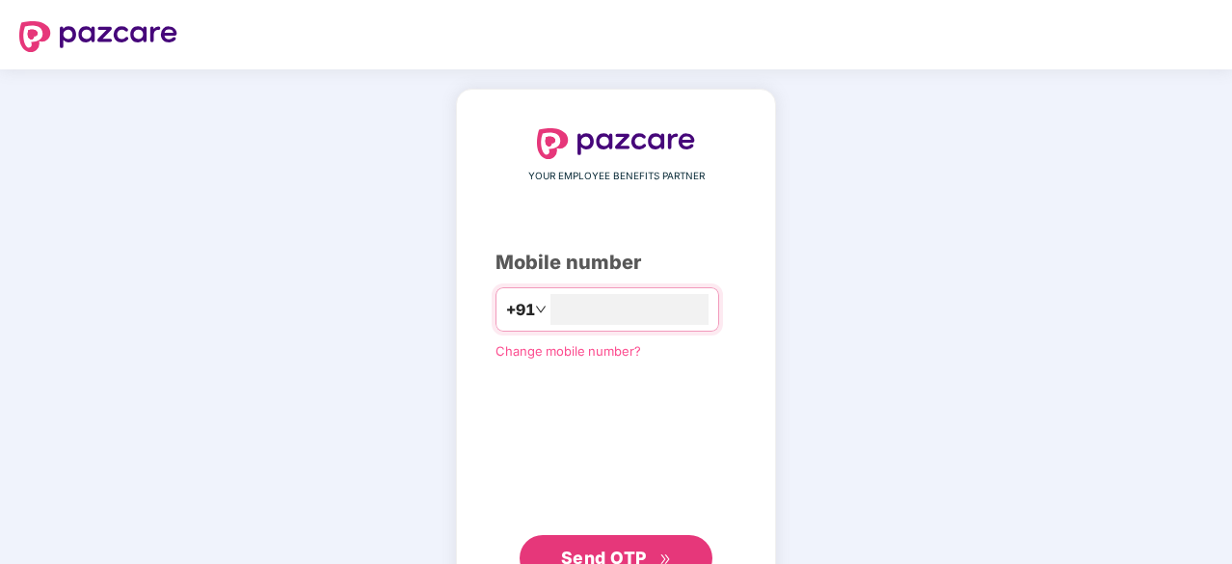
type input "**********"
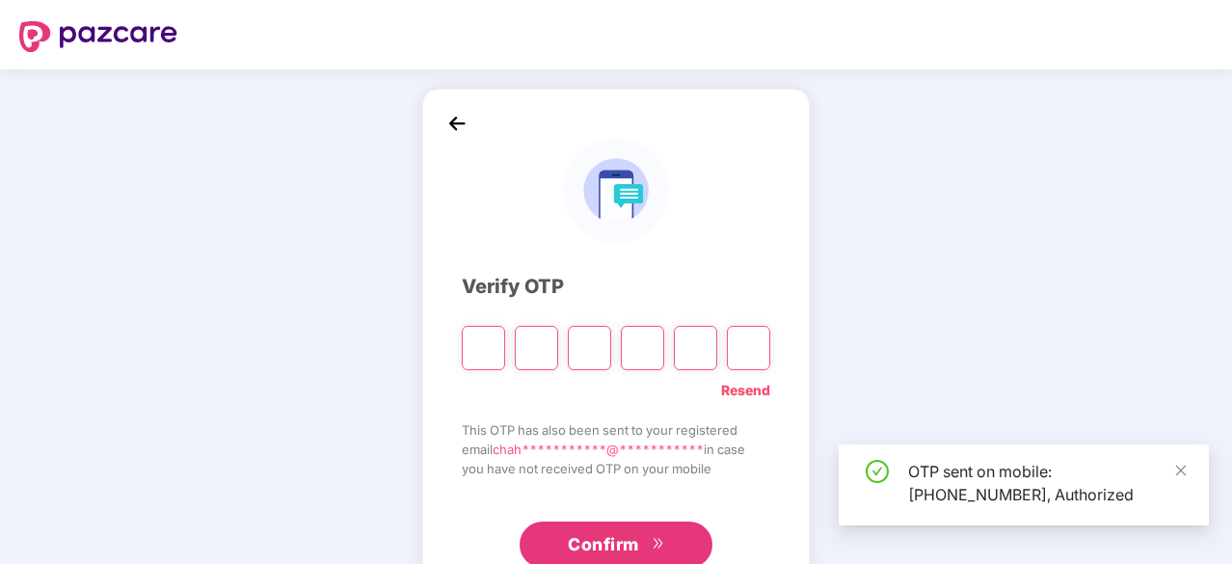
scroll to position [64, 0]
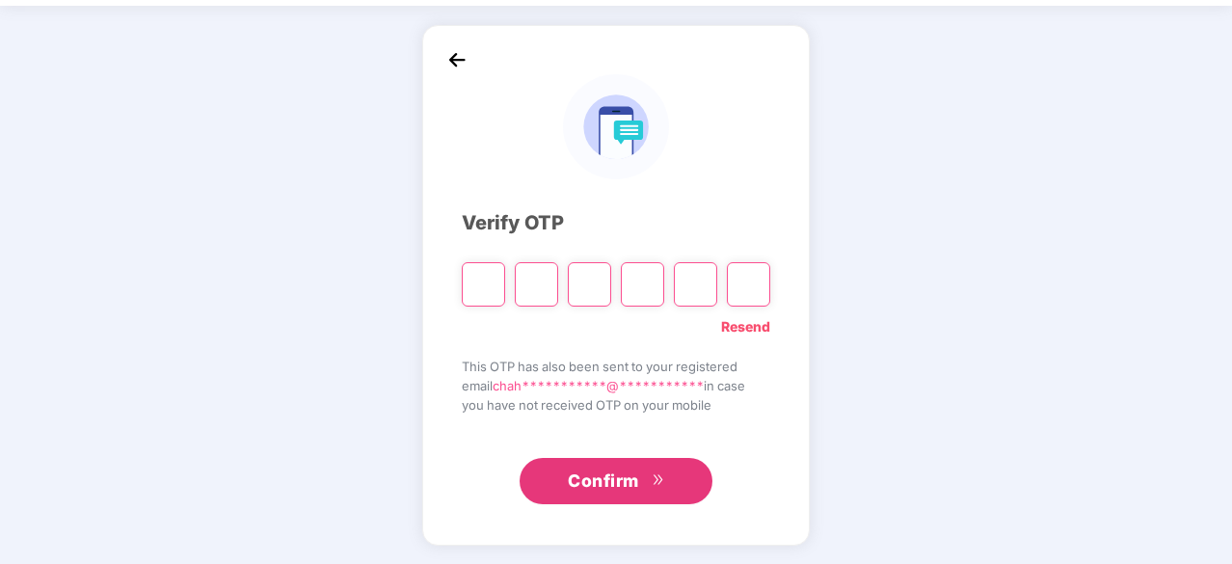
type input "*"
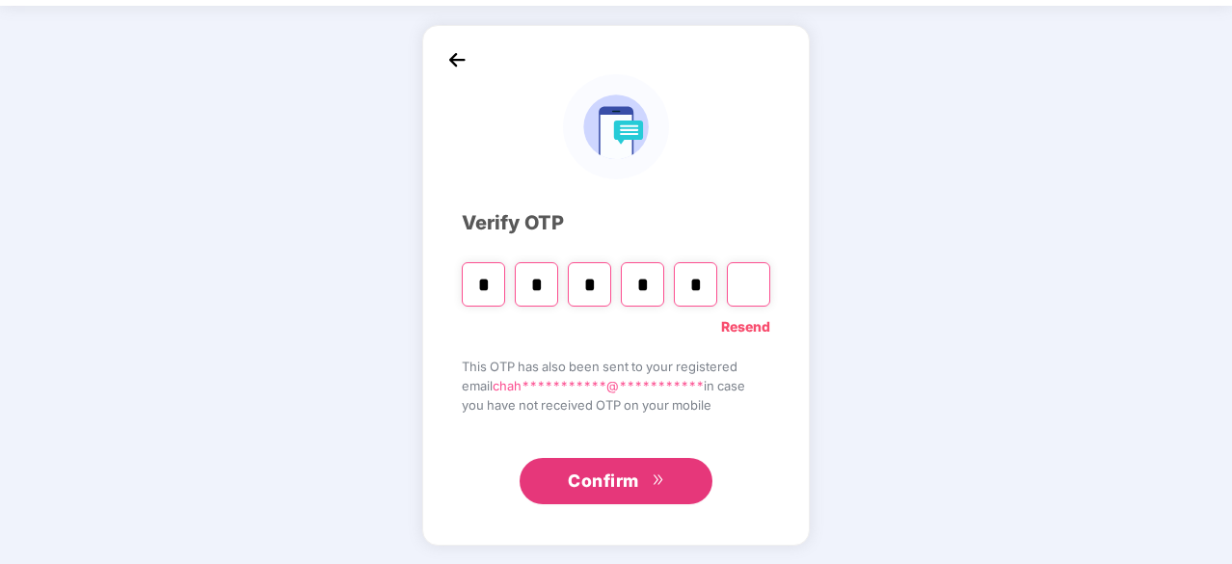
type input "*"
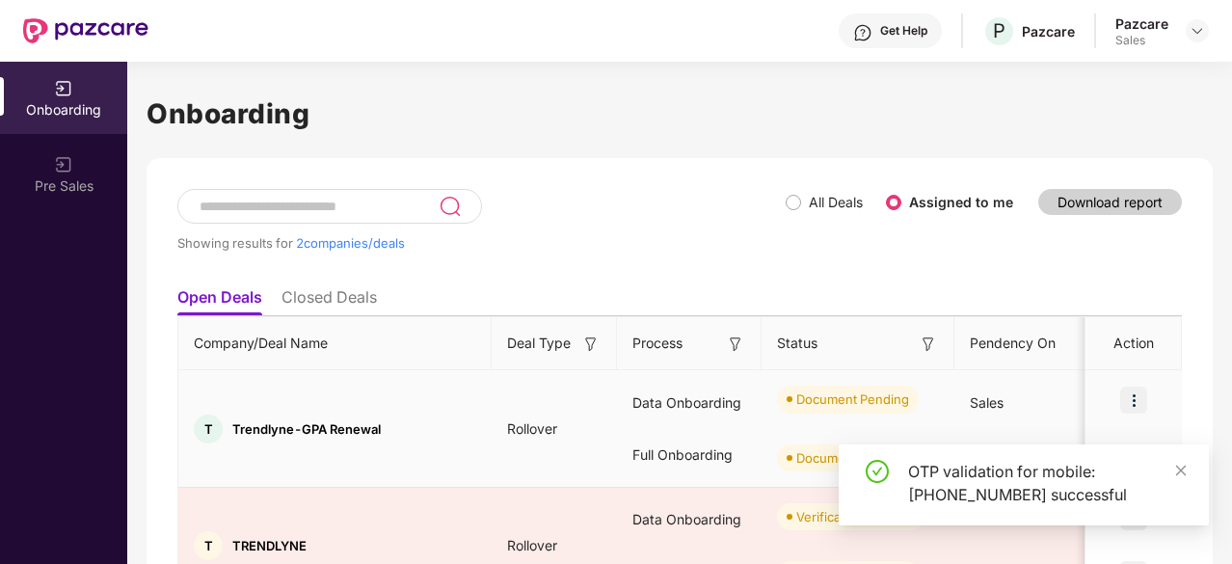
click at [1131, 389] on img at bounding box center [1133, 399] width 27 height 27
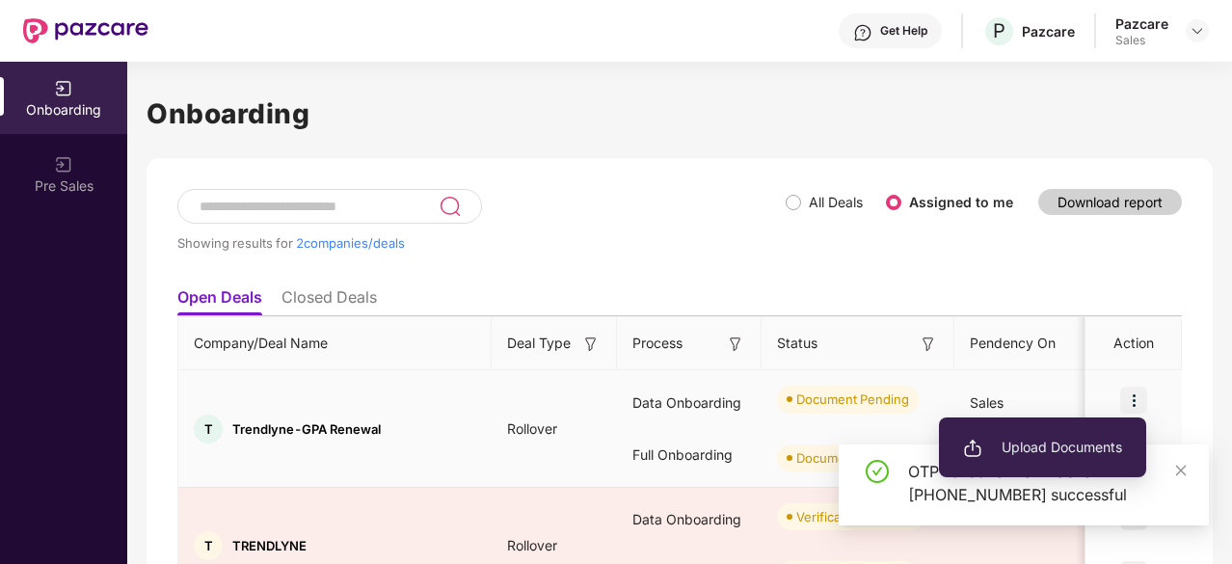
click at [1048, 442] on span "Upload Documents" at bounding box center [1042, 447] width 159 height 21
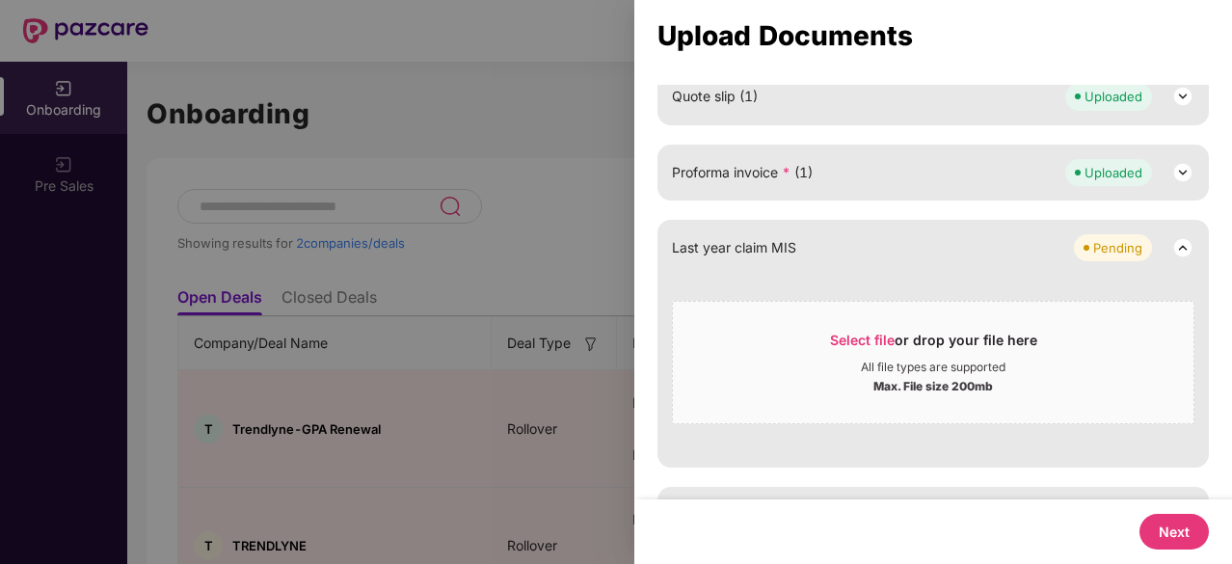
scroll to position [654, 0]
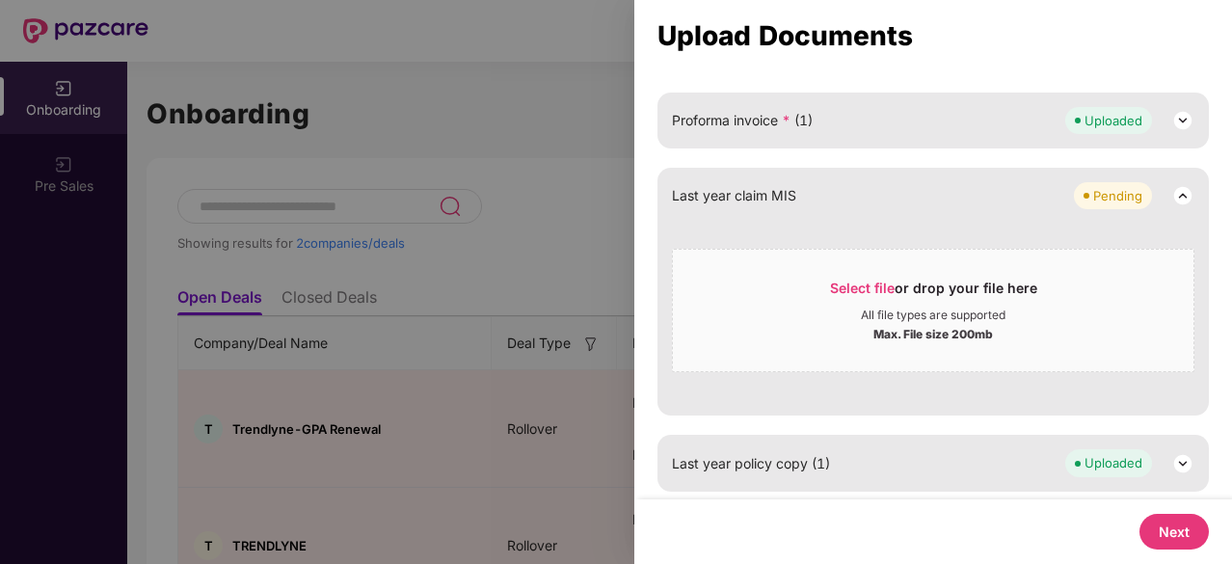
click at [1177, 535] on button "Next" at bounding box center [1173, 532] width 69 height 36
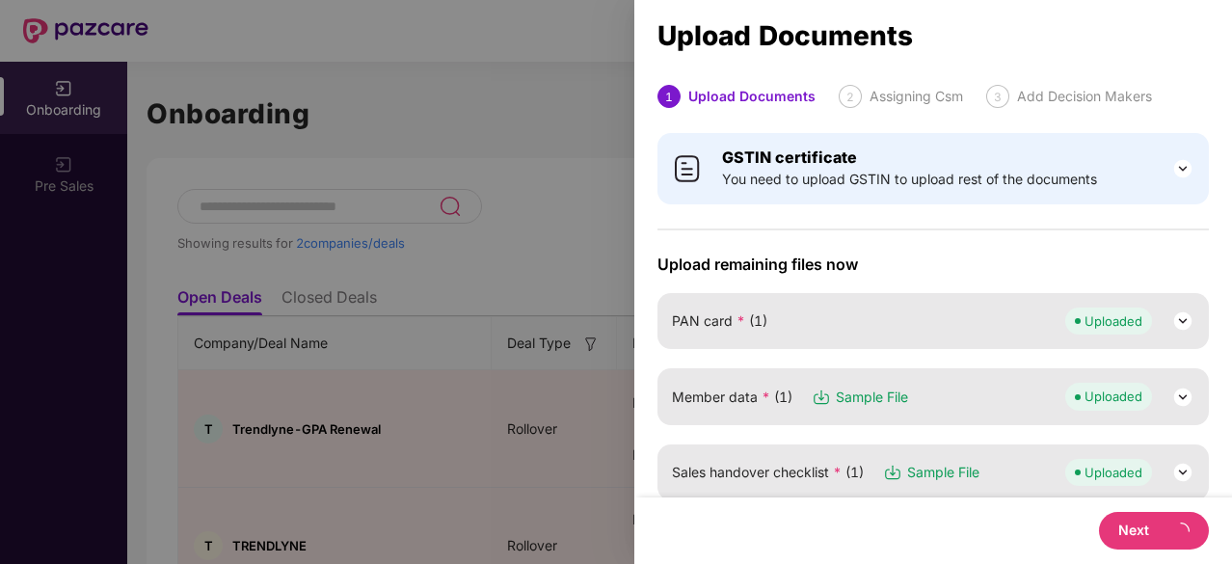
select select "**********"
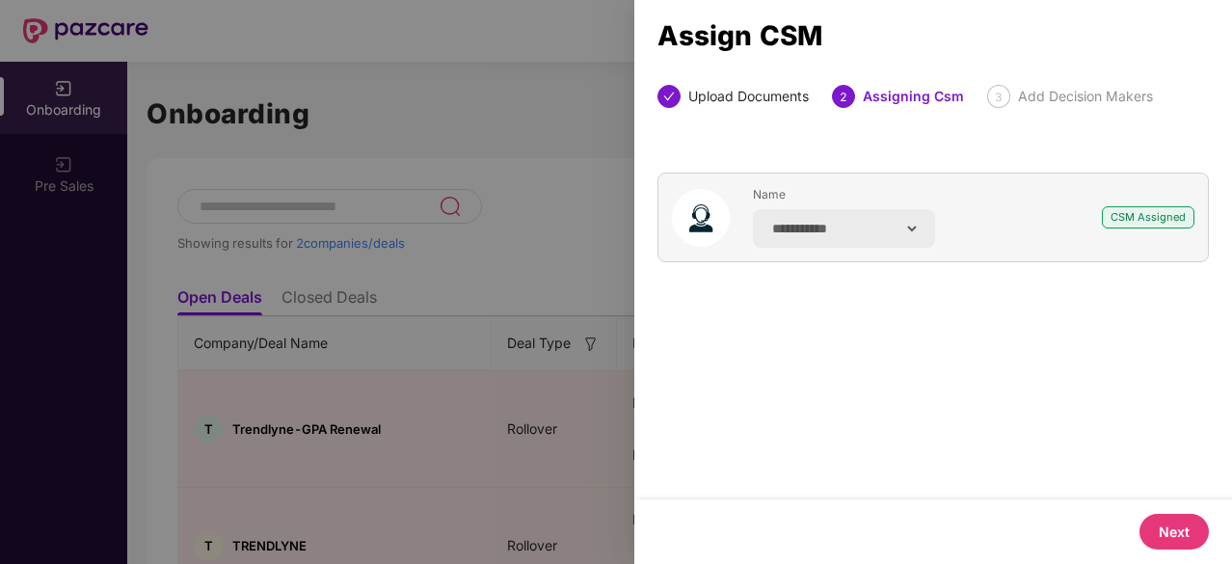
click at [1176, 536] on button "Next" at bounding box center [1173, 532] width 69 height 36
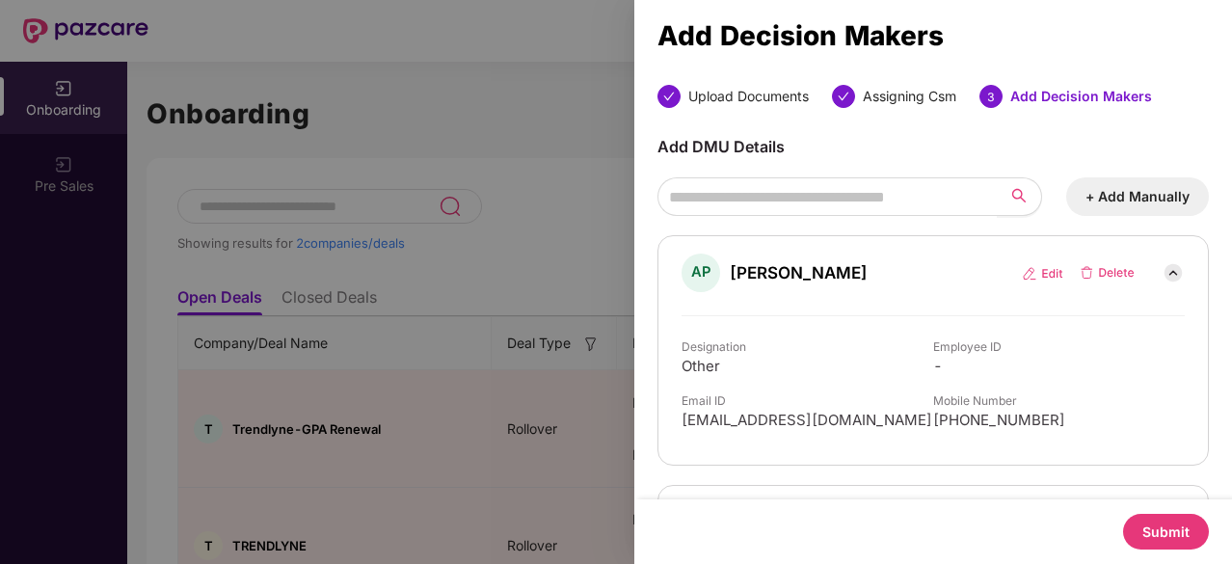
scroll to position [225, 0]
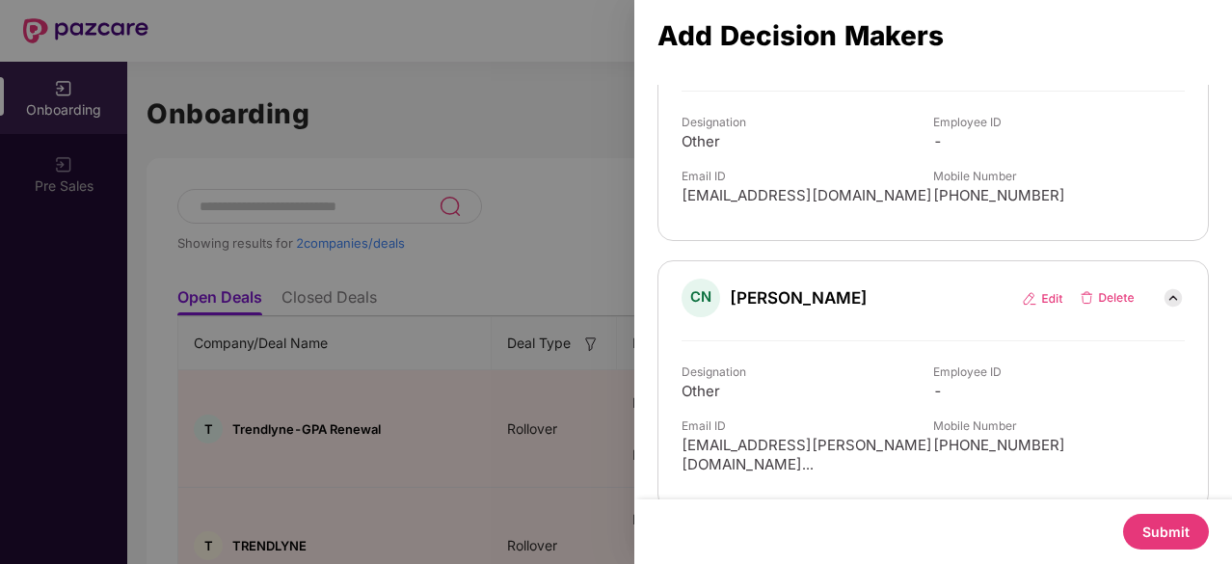
click at [1166, 530] on button "Submit" at bounding box center [1166, 532] width 86 height 36
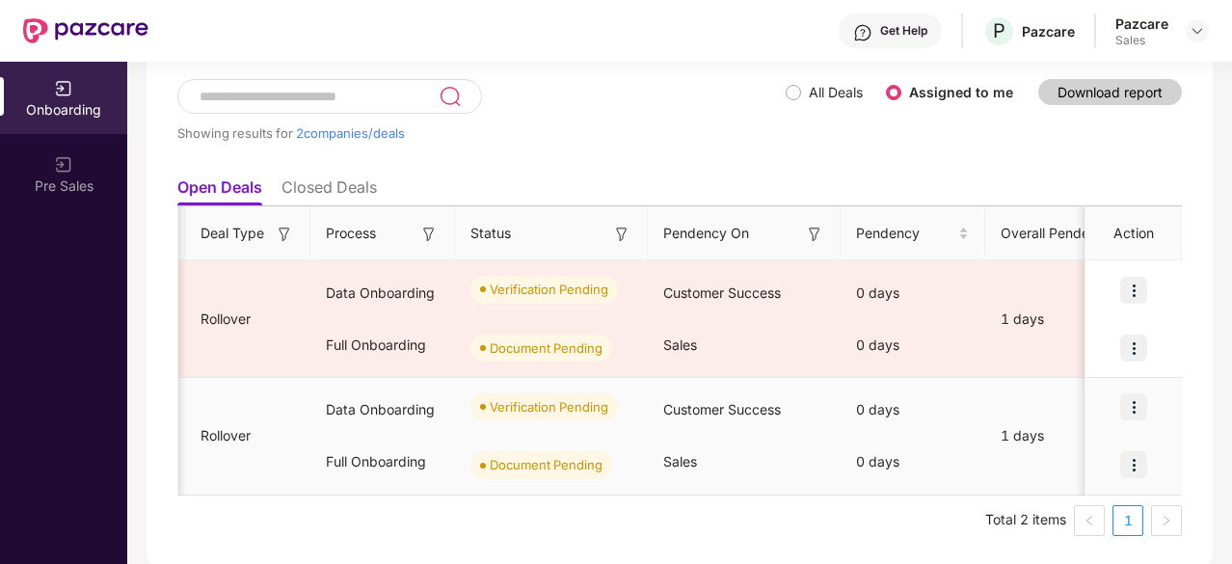
scroll to position [0, 0]
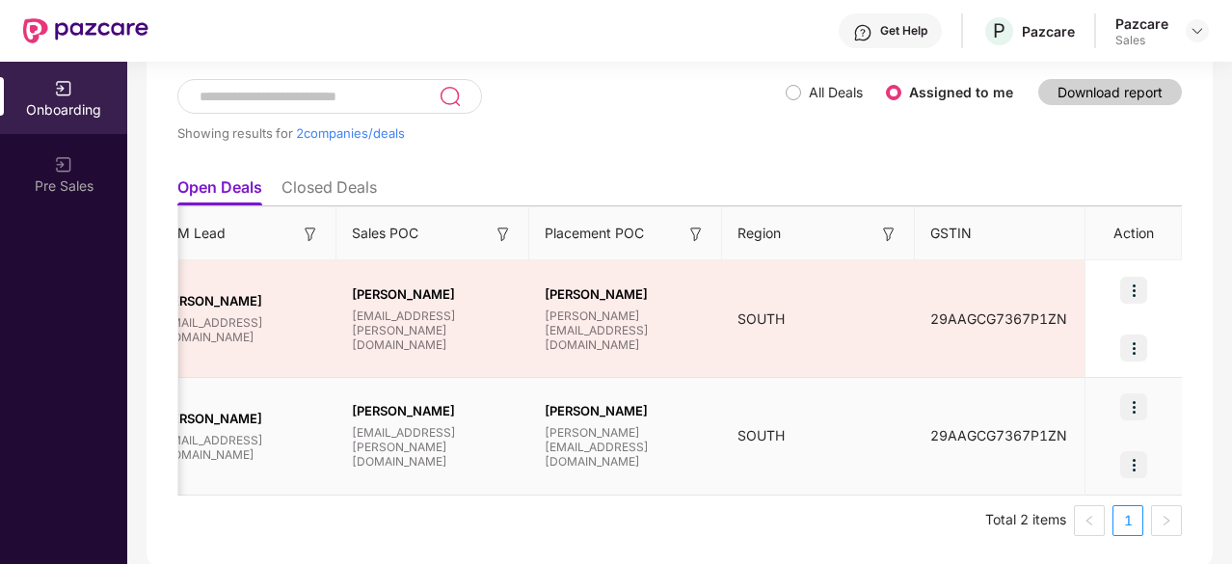
scroll to position [0, 1816]
